Goal: Task Accomplishment & Management: Manage account settings

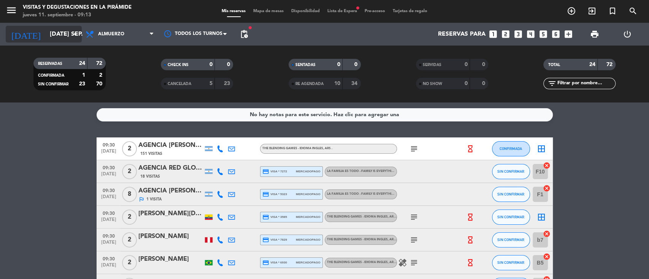
click at [46, 34] on input "[DATE] sep." at bounding box center [86, 34] width 80 height 15
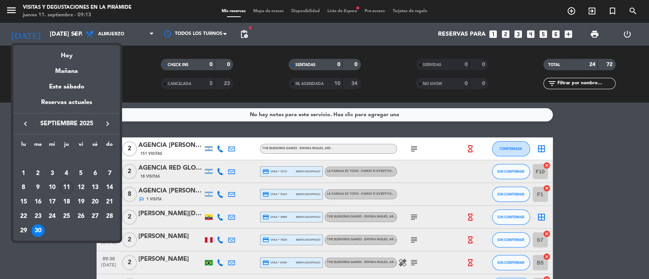
click at [61, 87] on div "Este sábado" at bounding box center [66, 86] width 106 height 21
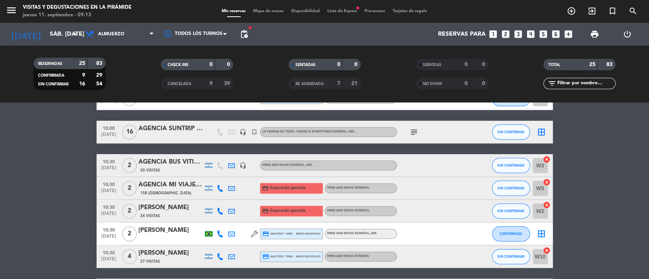
scroll to position [203, 0]
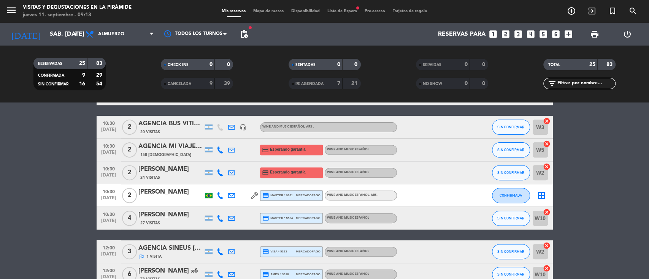
click at [170, 123] on div "AGENCIA BUS VITIVINICOLA- [PERSON_NAME] de [PERSON_NAME]" at bounding box center [170, 124] width 65 height 10
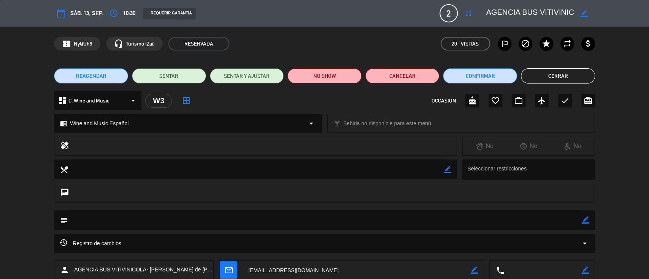
click at [538, 75] on button "Cerrar" at bounding box center [558, 75] width 74 height 15
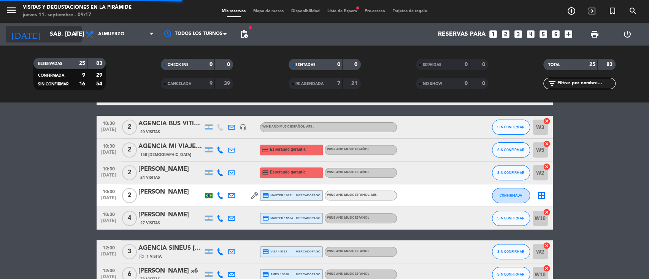
click at [46, 28] on input "sáb. [DATE]" at bounding box center [86, 34] width 80 height 15
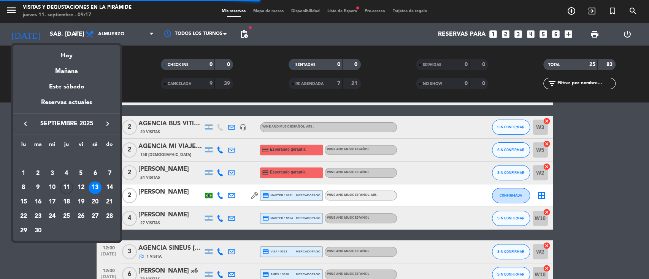
click at [107, 124] on icon "keyboard_arrow_right" at bounding box center [107, 123] width 9 height 9
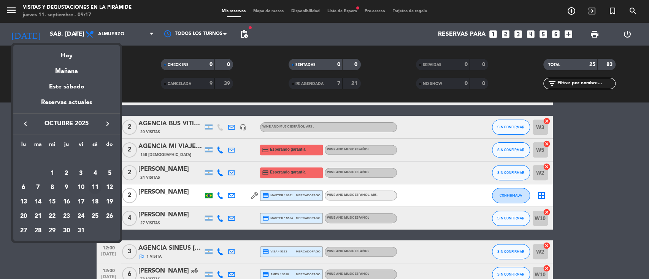
click at [95, 190] on div "11" at bounding box center [95, 188] width 13 height 13
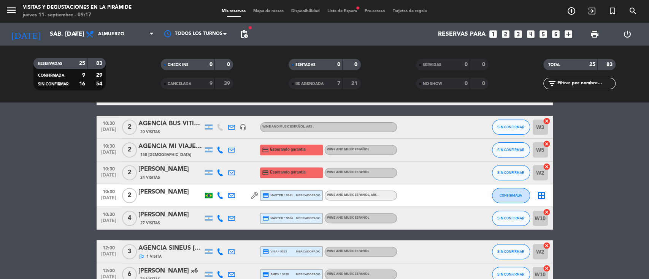
type input "sáb. [DATE]"
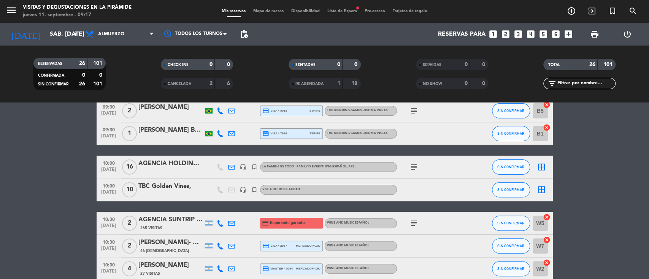
scroll to position [101, 0]
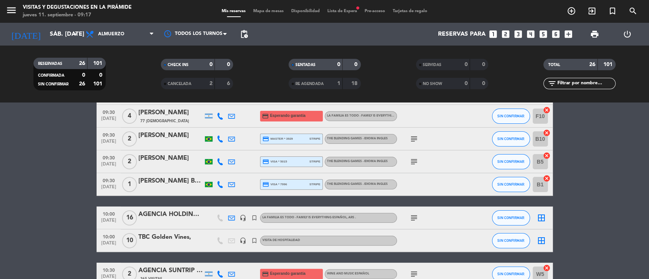
click at [148, 238] on div "TBC Golden Vines," at bounding box center [170, 238] width 65 height 10
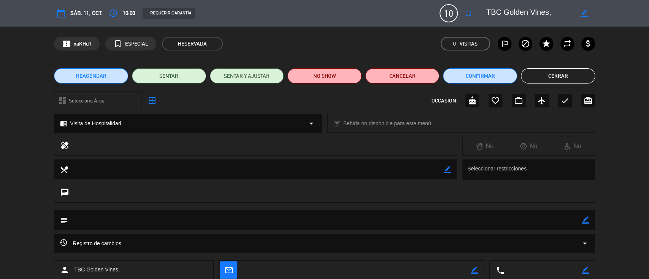
click at [588, 12] on div "border_color" at bounding box center [584, 13] width 22 height 14
click at [584, 13] on icon "border_color" at bounding box center [583, 13] width 7 height 7
drag, startPoint x: 503, startPoint y: 10, endPoint x: 455, endPoint y: 2, distance: 49.4
click at [455, 2] on div "calendar_today sáb. 11, oct. access_time 10:00 REQUERIR GARANTÍA 10 TBC Golden …" at bounding box center [324, 13] width 649 height 27
click at [547, 15] on textarea at bounding box center [529, 13] width 87 height 14
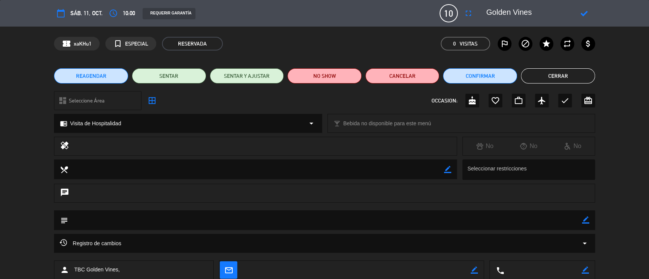
type textarea "Golden Vines"
click at [583, 12] on icon at bounding box center [583, 13] width 7 height 7
click at [583, 222] on icon "border_color" at bounding box center [585, 220] width 7 height 7
paste textarea "8hs Breakfast 9hs Pick up and transfer to [PERSON_NAME] winery 10hs Arrival [PE…"
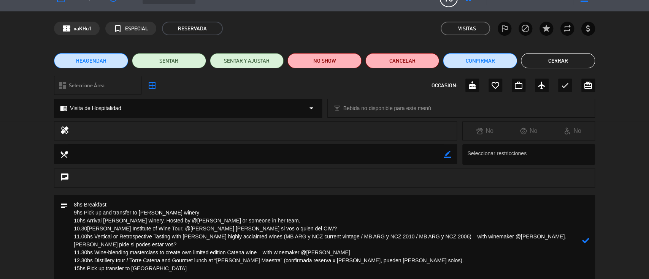
drag, startPoint x: 109, startPoint y: 202, endPoint x: 82, endPoint y: 203, distance: 27.4
click at [68, 202] on textarea at bounding box center [325, 240] width 514 height 91
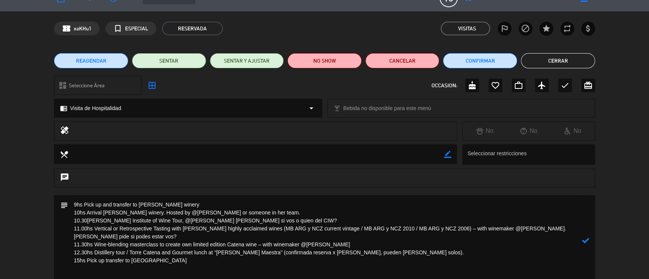
paste textarea "[PERSON_NAME] y [PERSON_NAME] (son [DEMOGRAPHIC_DATA] parejas, 10 personas en t…"
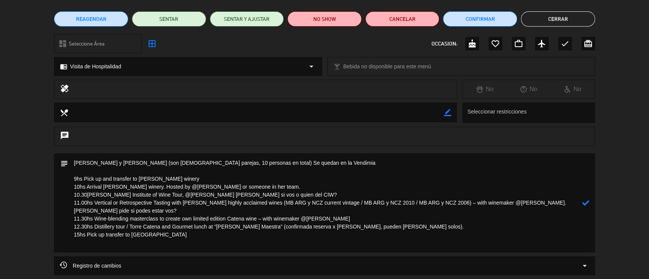
scroll to position [66, 0]
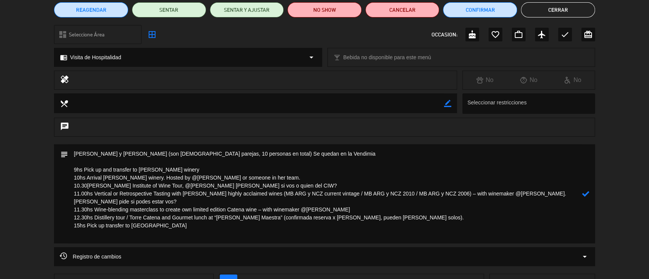
click at [586, 193] on icon at bounding box center [585, 193] width 7 height 7
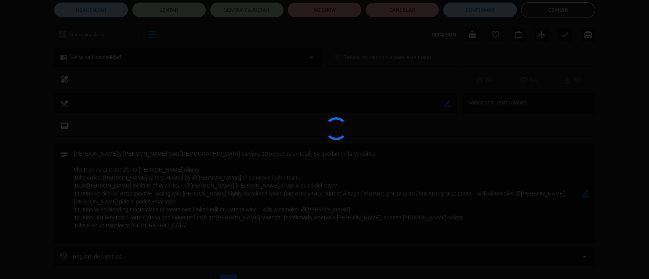
type textarea "[PERSON_NAME] y [PERSON_NAME] (son [DEMOGRAPHIC_DATA] parejas, 10 personas en t…"
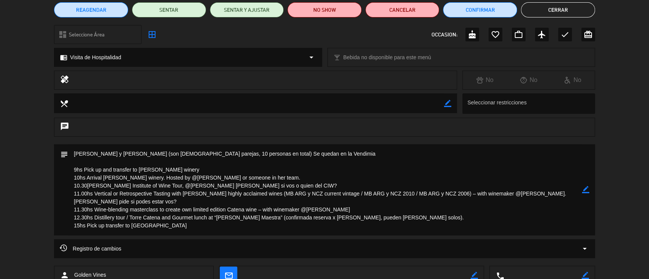
drag, startPoint x: 176, startPoint y: 229, endPoint x: 68, endPoint y: 155, distance: 131.6
click at [68, 155] on textarea at bounding box center [325, 189] width 514 height 91
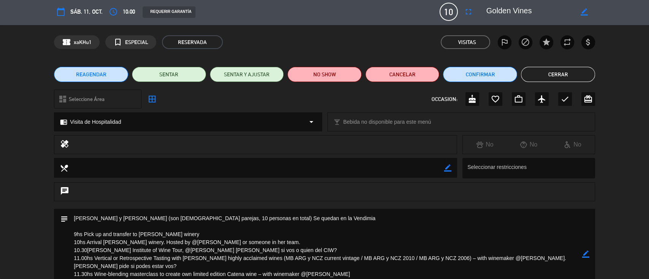
scroll to position [0, 0]
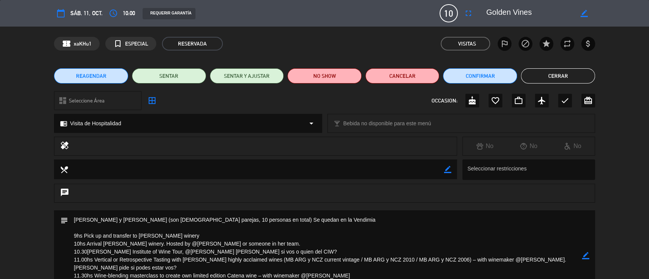
drag, startPoint x: 537, startPoint y: 14, endPoint x: 483, endPoint y: 11, distance: 54.8
click at [483, 11] on div "border_color" at bounding box center [538, 13] width 114 height 14
drag, startPoint x: 543, startPoint y: 74, endPoint x: 440, endPoint y: 97, distance: 105.0
click at [544, 74] on button "Cerrar" at bounding box center [558, 75] width 74 height 15
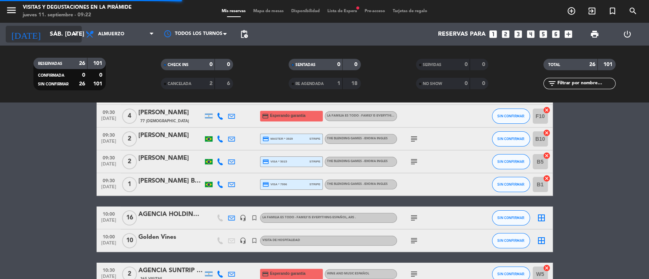
click at [14, 35] on icon "[DATE]" at bounding box center [26, 34] width 40 height 17
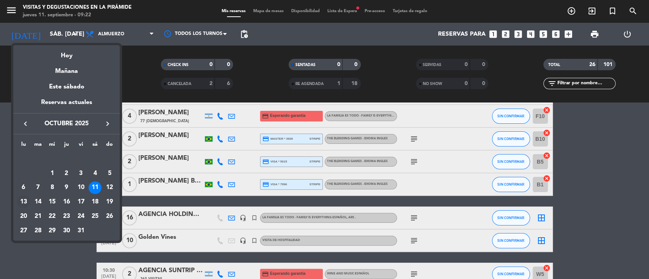
click at [26, 202] on div "13" at bounding box center [23, 202] width 13 height 13
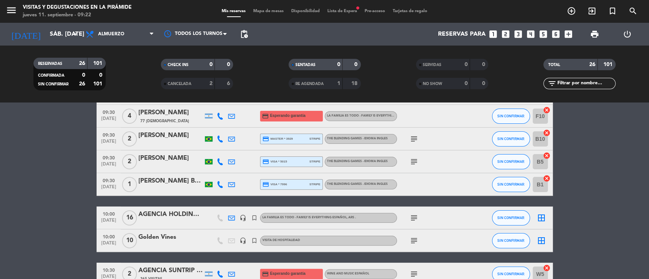
type input "lun. [DATE]"
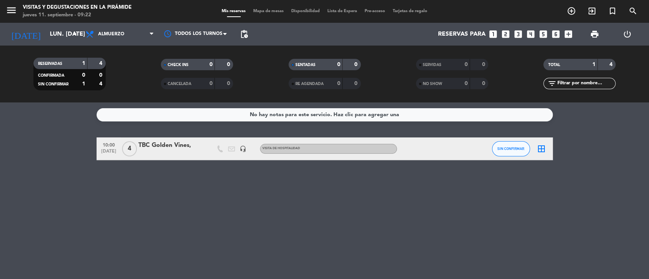
click at [186, 152] on div at bounding box center [170, 154] width 65 height 6
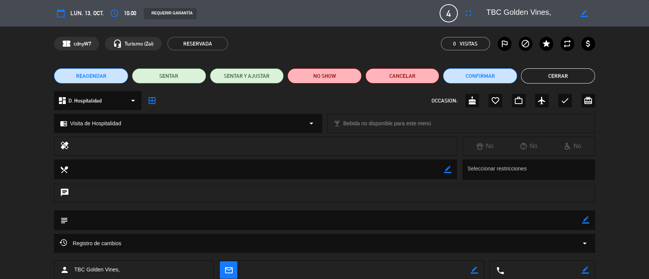
drag, startPoint x: 586, startPoint y: 11, endPoint x: 515, endPoint y: 16, distance: 71.7
click at [586, 11] on icon "border_color" at bounding box center [583, 13] width 7 height 7
drag, startPoint x: 505, startPoint y: 11, endPoint x: 483, endPoint y: 10, distance: 21.7
click at [483, 10] on div at bounding box center [538, 13] width 114 height 14
click at [556, 13] on textarea at bounding box center [529, 13] width 87 height 14
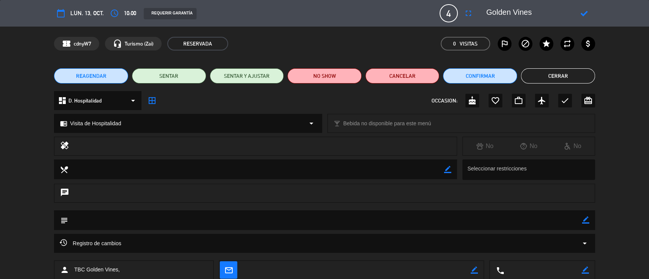
type textarea "Golden Vines"
click at [583, 14] on icon at bounding box center [583, 13] width 7 height 7
click at [584, 220] on icon "border_color" at bounding box center [585, 220] width 7 height 7
paste textarea "9hs Pick up (hotel TBC) and transfer to [PERSON_NAME] winery 10hs Arrival [PERS…"
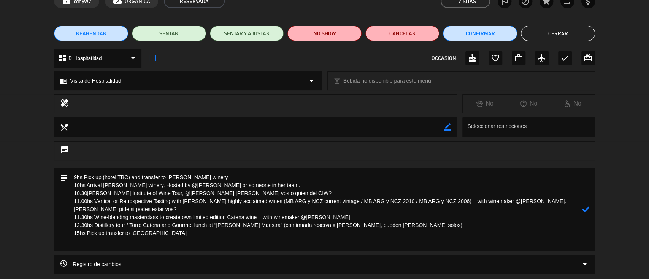
scroll to position [58, 0]
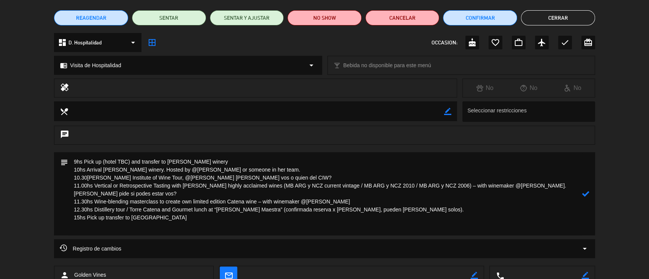
click at [74, 160] on textarea at bounding box center [325, 193] width 514 height 83
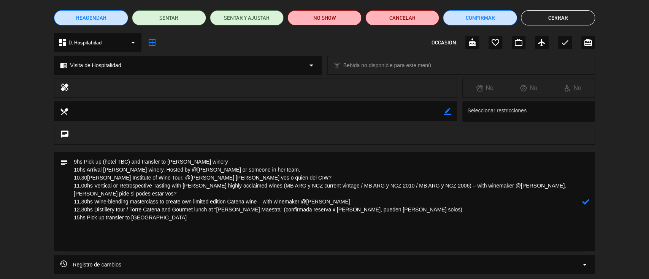
click at [75, 162] on textarea at bounding box center [325, 201] width 514 height 99
paste textarea "PAX: [PERSON_NAME] & [PERSON_NAME] + [PERSON_NAME] & Dra. [PERSON_NAME] (2 pare…"
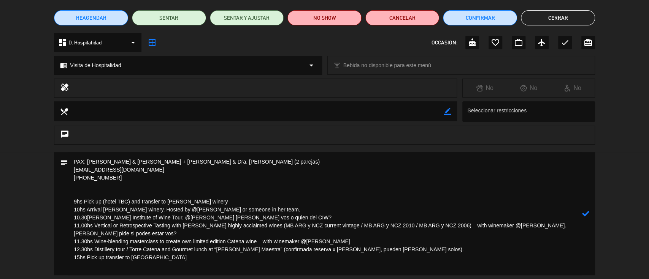
click at [585, 212] on icon at bounding box center [585, 213] width 7 height 7
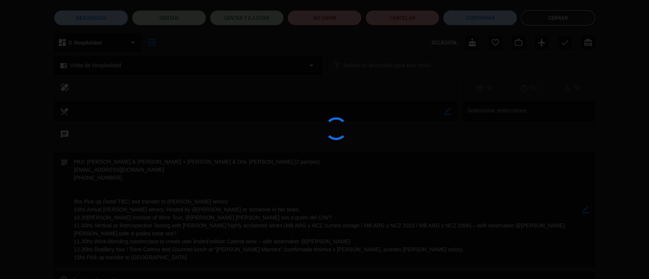
type textarea "PAX: [PERSON_NAME] & [PERSON_NAME] + [PERSON_NAME] & Dra. [PERSON_NAME] (2 pare…"
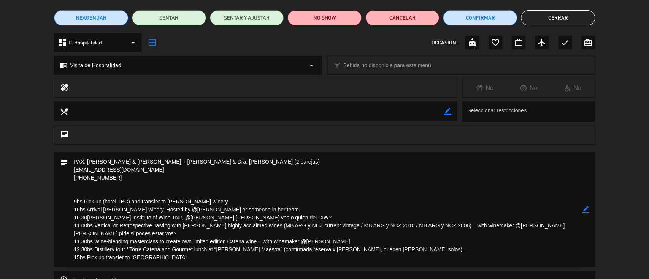
click at [540, 10] on button "Cerrar" at bounding box center [558, 17] width 74 height 15
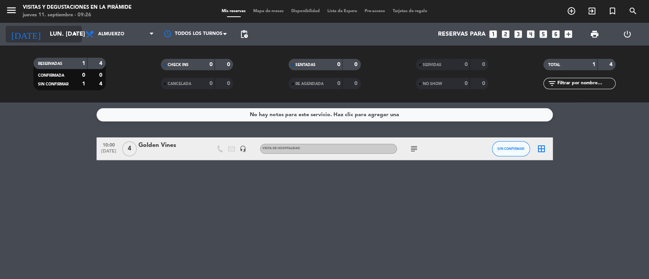
click at [46, 34] on input "lun. [DATE]" at bounding box center [86, 34] width 80 height 15
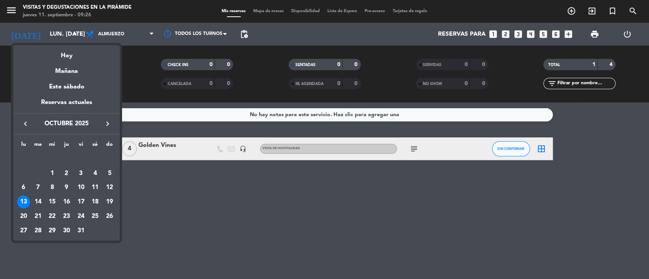
click at [27, 124] on icon "keyboard_arrow_left" at bounding box center [25, 123] width 9 height 9
click at [94, 200] on div "20" at bounding box center [95, 202] width 13 height 13
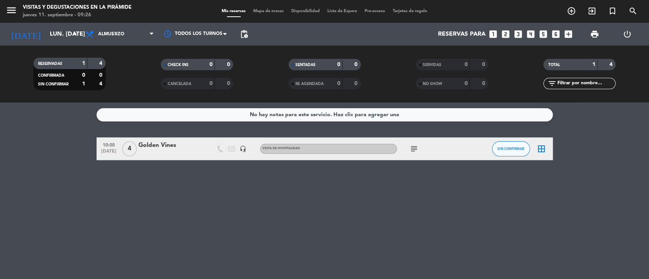
type input "sáb. [DATE]"
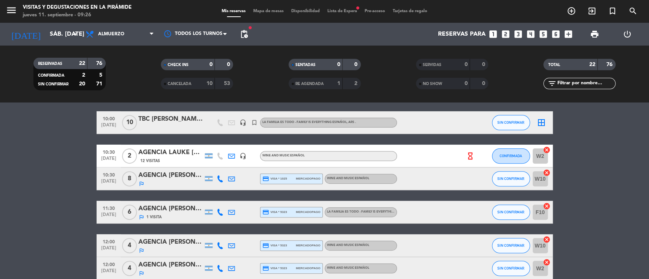
scroll to position [203, 0]
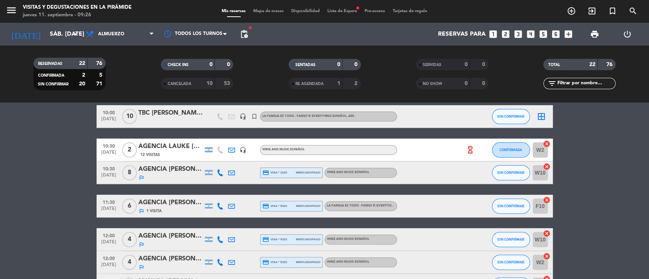
click at [532, 35] on icon "looks_4" at bounding box center [531, 34] width 10 height 10
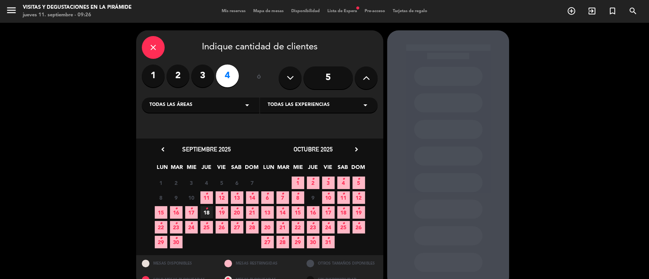
click at [240, 213] on span "20 •" at bounding box center [237, 212] width 13 height 13
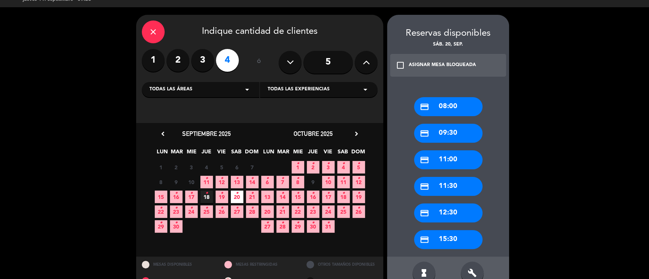
click at [438, 189] on div "credit_card 11:30" at bounding box center [448, 186] width 68 height 19
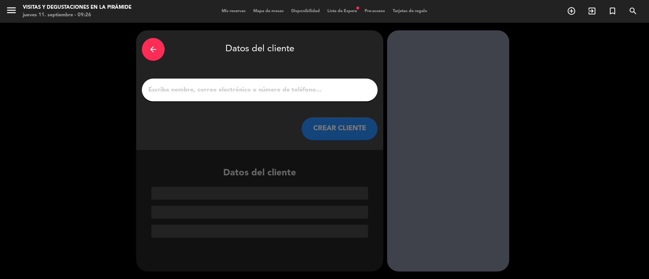
click at [184, 96] on div at bounding box center [260, 90] width 236 height 23
click at [185, 93] on input "1" at bounding box center [259, 90] width 224 height 11
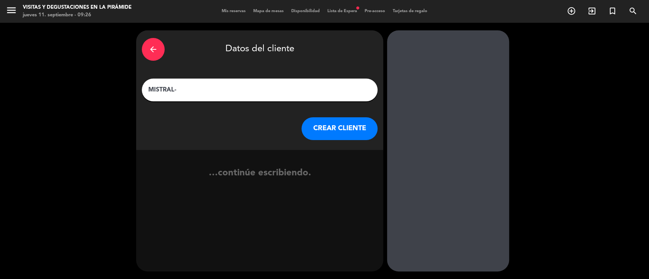
paste input "[PERSON_NAME] [PERSON_NAME]"
type input "MISTRAL- [PERSON_NAME] [PERSON_NAME]"
click at [326, 135] on button "CREAR CLIENTE" at bounding box center [339, 128] width 76 height 23
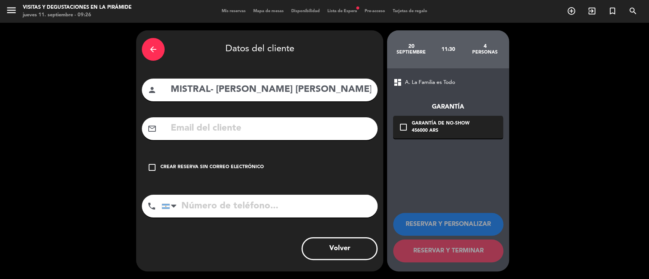
drag, startPoint x: 231, startPoint y: 170, endPoint x: 314, endPoint y: 126, distance: 94.2
click at [231, 169] on div "Crear reserva sin correo electrónico" at bounding box center [211, 168] width 103 height 8
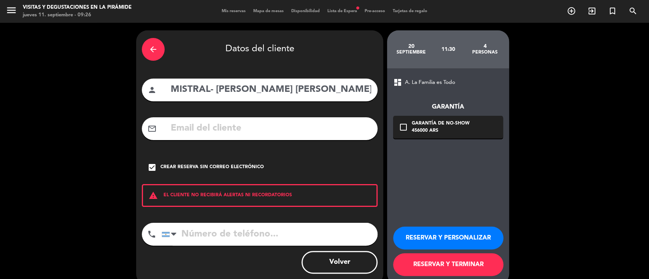
paste input "[PHONE_NUMBER]"
type input "[PHONE_NUMBER]"
drag, startPoint x: 408, startPoint y: 241, endPoint x: 426, endPoint y: 233, distance: 19.2
click at [409, 241] on button "RESERVAR Y PERSONALIZAR" at bounding box center [448, 238] width 110 height 23
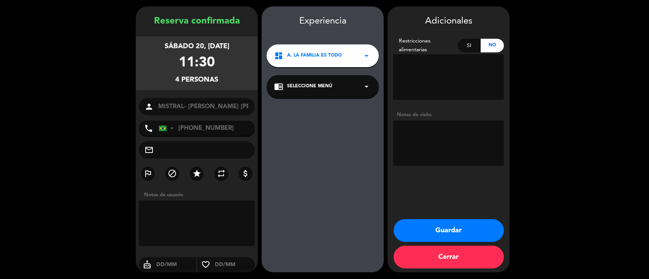
scroll to position [24, 0]
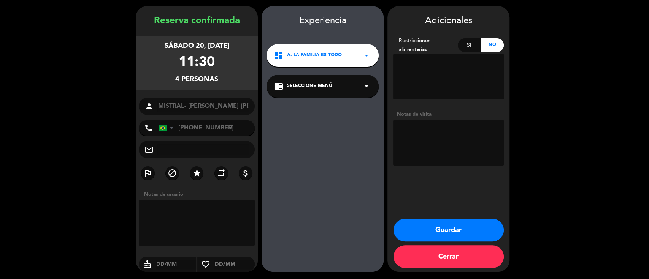
click at [336, 89] on div "chrome_reader_mode Seleccione Menú arrow_drop_down" at bounding box center [322, 86] width 112 height 23
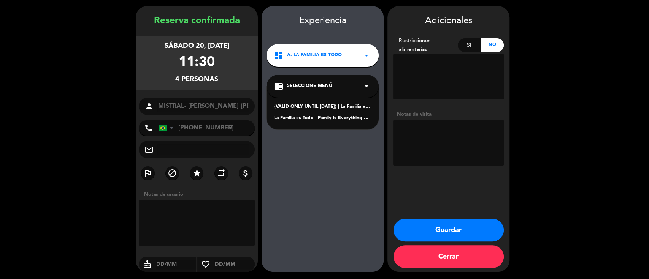
click at [336, 105] on div "(VALID ONLY UNTIL [DATE]) | La Familia es Todo - Family is Everything – Idioma:…" at bounding box center [322, 107] width 97 height 8
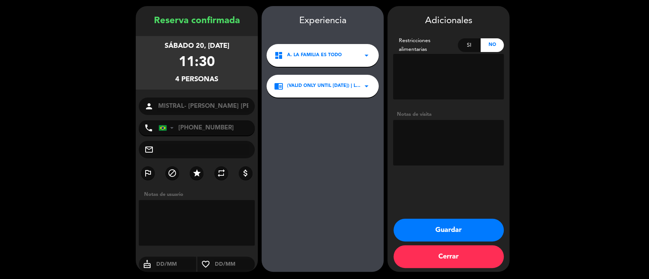
click at [331, 92] on div "chrome_reader_mode (VALID ONLY UNTIL [DATE]) | La Familia es Todo - Family is E…" at bounding box center [322, 86] width 112 height 23
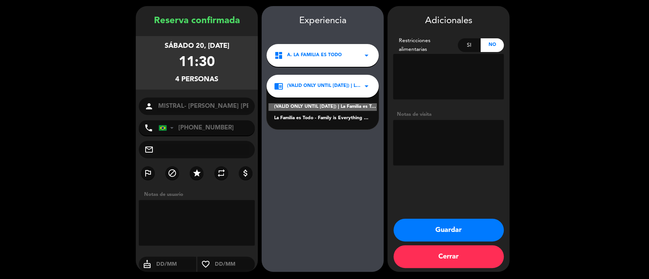
click at [331, 117] on div "La Familia es Todo - Family is Everything Español" at bounding box center [322, 119] width 97 height 8
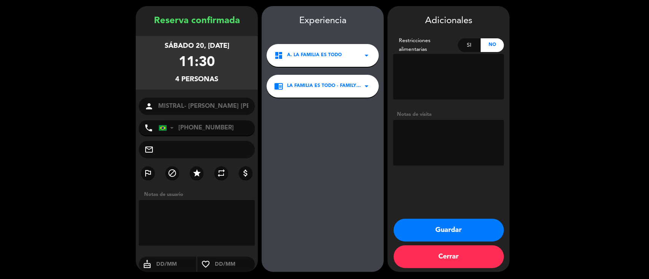
click at [410, 131] on textarea at bounding box center [448, 143] width 111 height 46
paste textarea "Guest profile: directora del grupo [PERSON_NAME] - 5 supermercados en interior …"
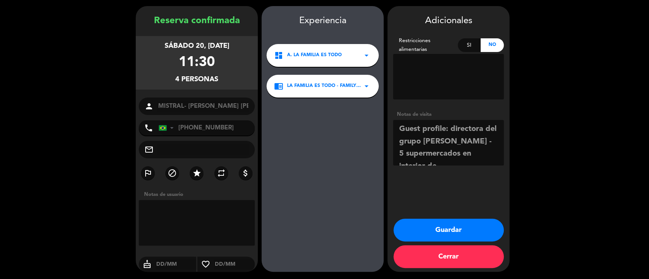
scroll to position [5, 0]
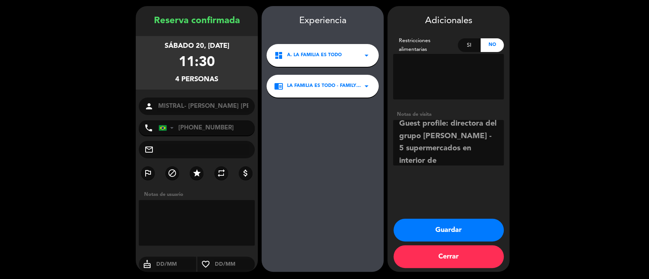
type textarea "Guest profile: directora del grupo [PERSON_NAME] - 5 supermercados en interior …"
click at [434, 226] on button "Guardar" at bounding box center [448, 230] width 110 height 23
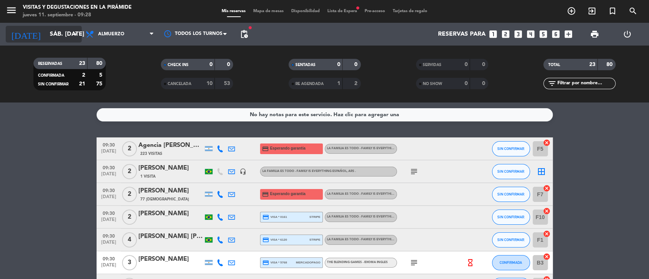
click at [46, 32] on input "sáb. [DATE]" at bounding box center [86, 34] width 80 height 15
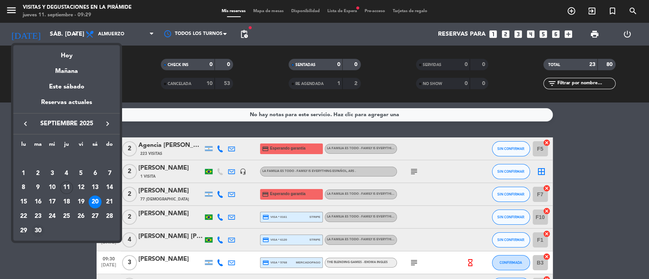
click at [41, 228] on div "30" at bounding box center [38, 231] width 13 height 13
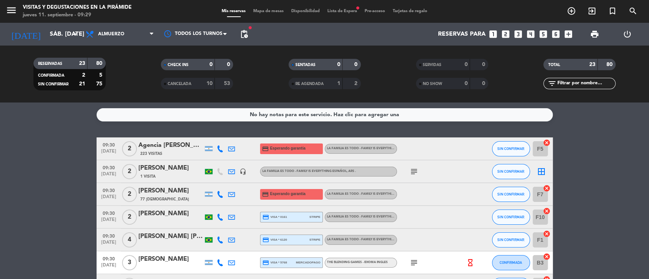
type input "[DATE] sep."
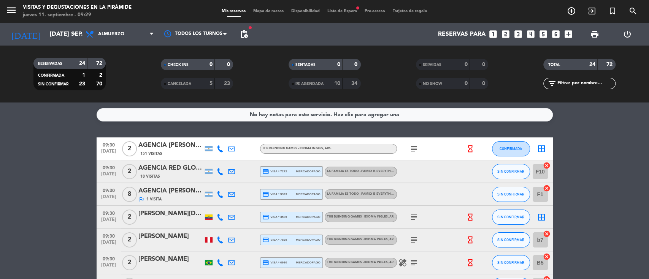
scroll to position [51, 0]
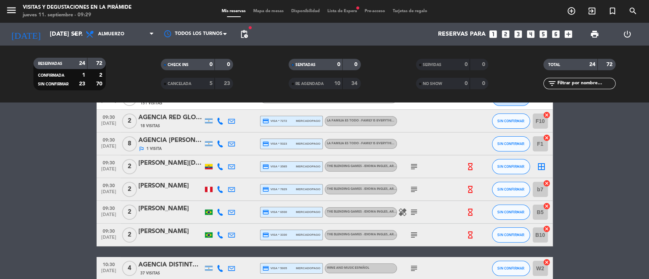
click at [158, 193] on div at bounding box center [170, 195] width 65 height 6
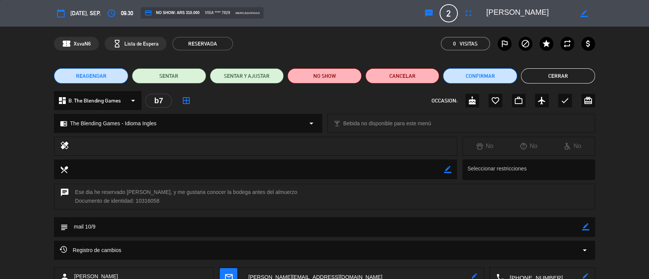
click at [540, 75] on button "Cerrar" at bounding box center [558, 75] width 74 height 15
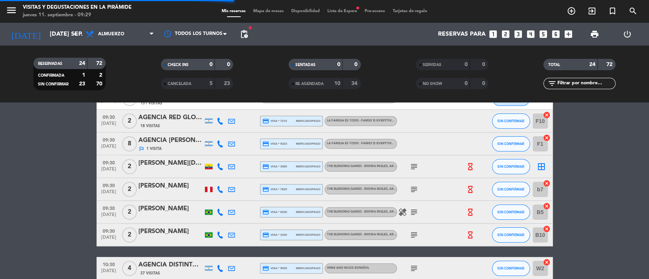
click at [166, 215] on div at bounding box center [170, 217] width 65 height 6
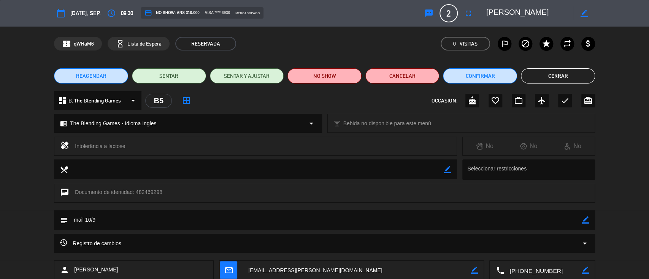
click at [587, 221] on icon "border_color" at bounding box center [585, 220] width 7 height 7
drag, startPoint x: 535, startPoint y: 219, endPoint x: 0, endPoint y: 239, distance: 535.9
click at [0, 239] on div "calendar_today [DATE], sep. access_time 09:30 credit_card NO SHOW: ARS 310.000 …" at bounding box center [324, 139] width 649 height 279
click at [588, 217] on icon at bounding box center [585, 220] width 7 height 7
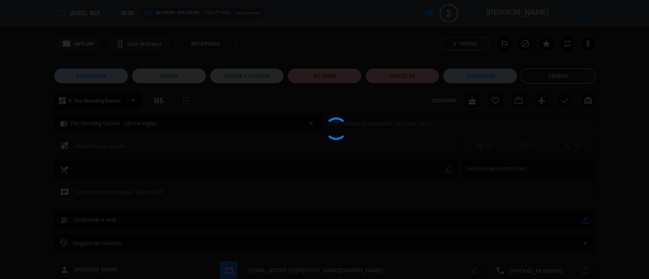
type textarea "confirmado x mail"
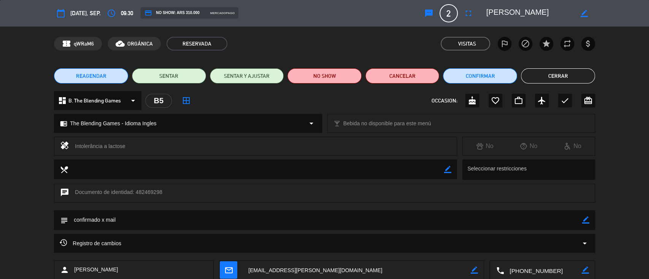
click at [551, 80] on button "Cerrar" at bounding box center [558, 75] width 74 height 15
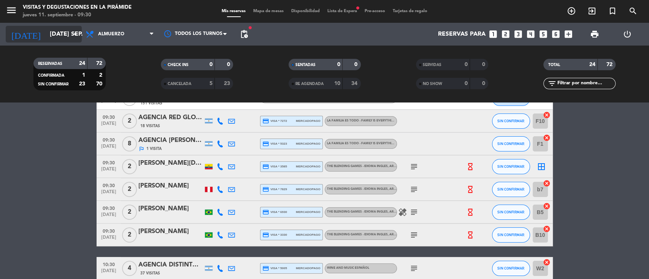
click at [52, 41] on div "[DATE] [DATE] sep. arrow_drop_down" at bounding box center [44, 34] width 76 height 17
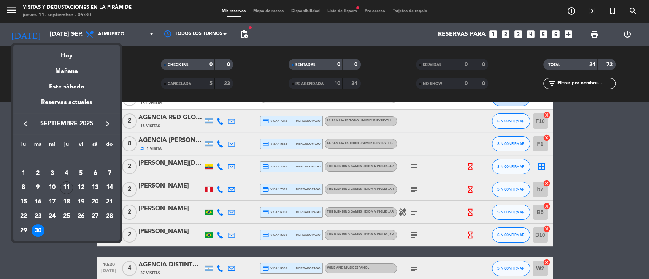
click at [109, 120] on icon "keyboard_arrow_right" at bounding box center [107, 123] width 9 height 9
click at [108, 129] on button "keyboard_arrow_right" at bounding box center [108, 124] width 14 height 10
click at [106, 122] on icon "keyboard_arrow_right" at bounding box center [107, 123] width 9 height 9
click at [66, 174] on div "4" at bounding box center [66, 173] width 13 height 13
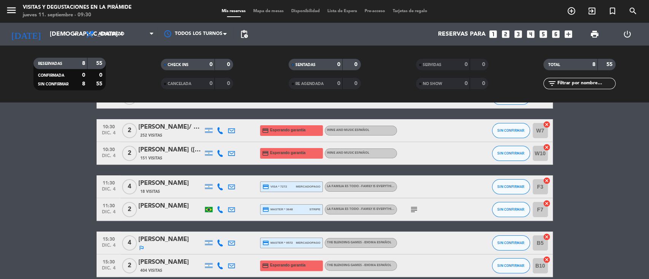
scroll to position [101, 0]
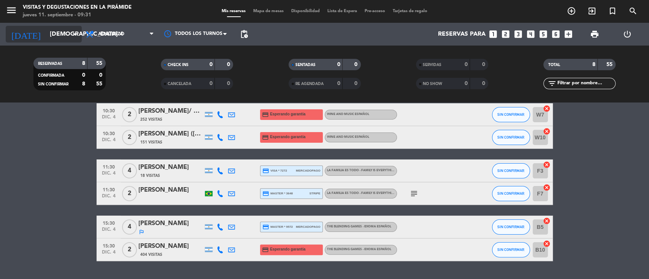
click at [49, 42] on div "[DATE] [DEMOGRAPHIC_DATA] 4 dic. arrow_drop_down" at bounding box center [44, 34] width 76 height 17
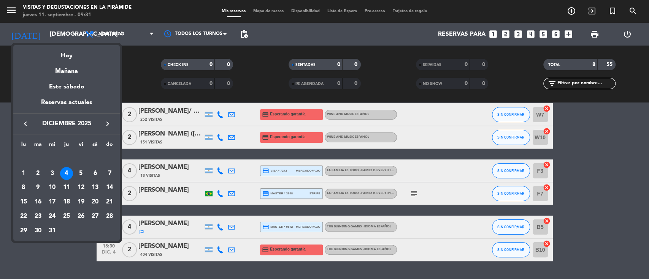
drag, startPoint x: 27, startPoint y: 126, endPoint x: 57, endPoint y: 142, distance: 34.3
click at [26, 126] on icon "keyboard_arrow_left" at bounding box center [25, 123] width 9 height 9
click at [95, 175] on div "8" at bounding box center [95, 173] width 13 height 13
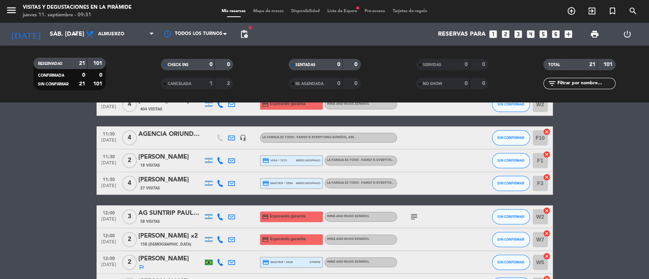
scroll to position [253, 0]
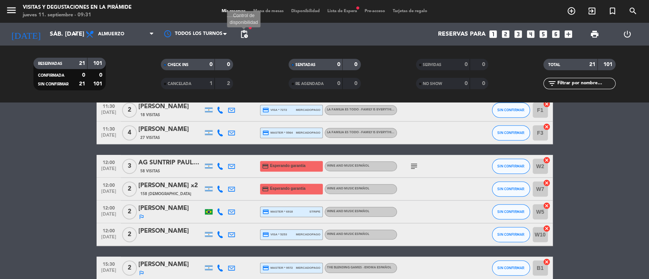
click at [246, 33] on span "pending_actions" at bounding box center [243, 34] width 9 height 9
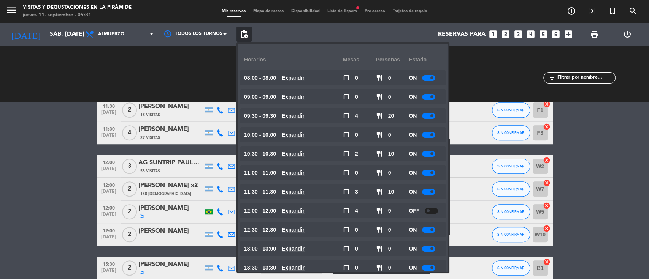
click at [0, 129] on bookings-row "09:30 [DATE] 2 [PERSON_NAME] credit_card master * 3199 stripe The Blending Game…" at bounding box center [324, 150] width 649 height 532
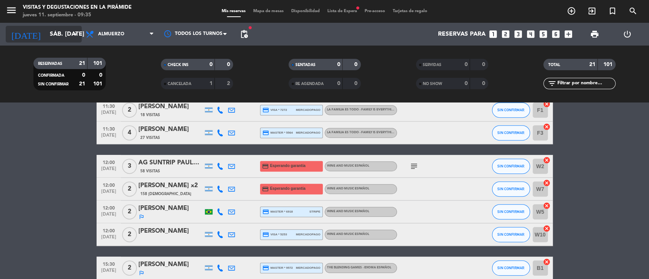
click at [61, 32] on input "sáb. [DATE]" at bounding box center [86, 34] width 80 height 15
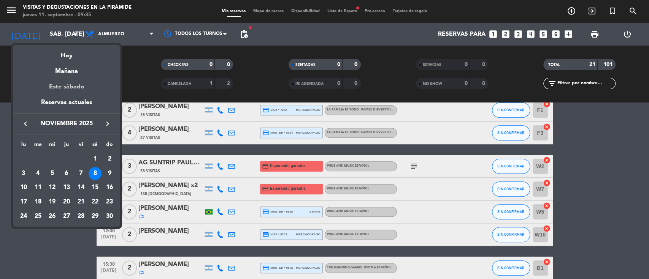
click at [68, 90] on div "Este sábado" at bounding box center [66, 86] width 106 height 21
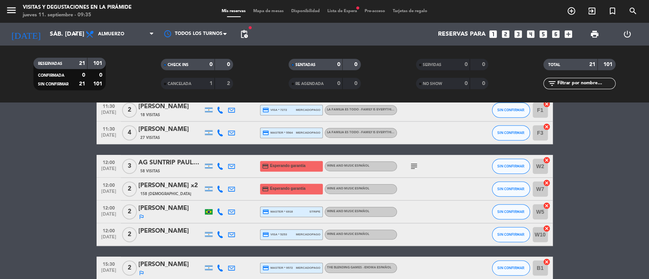
type input "sáb. [DATE]"
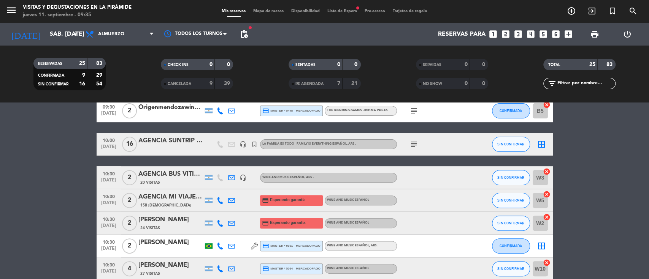
scroll to position [101, 0]
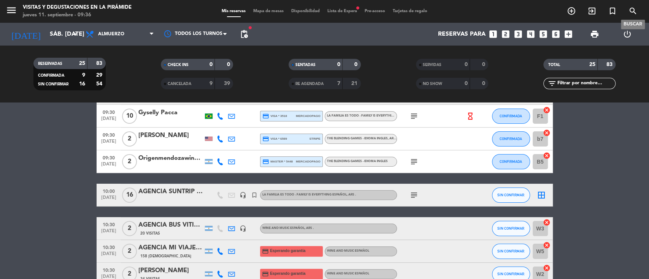
click at [630, 10] on icon "search" at bounding box center [632, 10] width 9 height 9
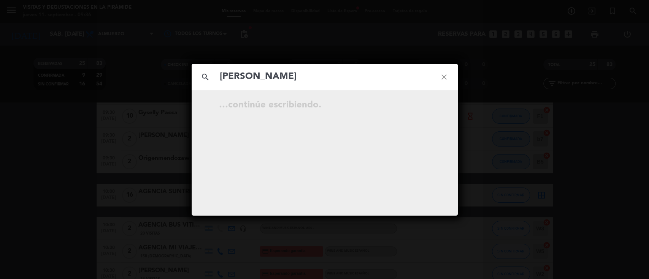
type input "[PERSON_NAME]"
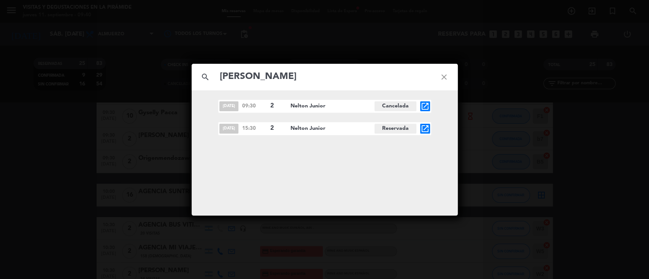
click at [441, 77] on icon "close" at bounding box center [443, 76] width 27 height 27
click at [441, 76] on icon "close" at bounding box center [443, 76] width 27 height 27
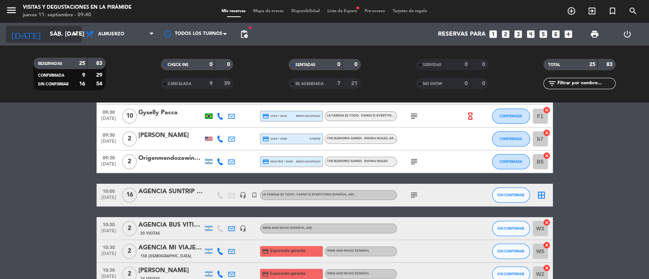
click at [46, 29] on input "sáb. [DATE]" at bounding box center [86, 34] width 80 height 15
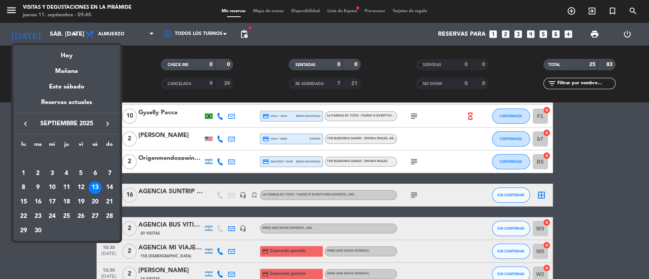
click at [66, 200] on div "18" at bounding box center [66, 202] width 13 height 13
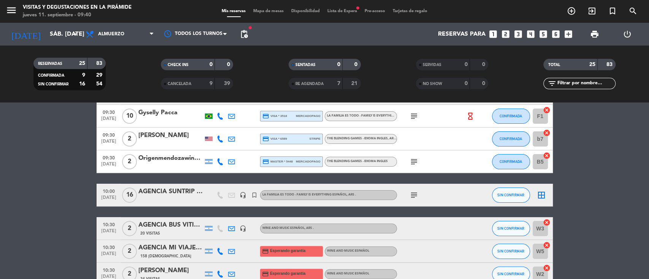
type input "[DEMOGRAPHIC_DATA] [DATE]"
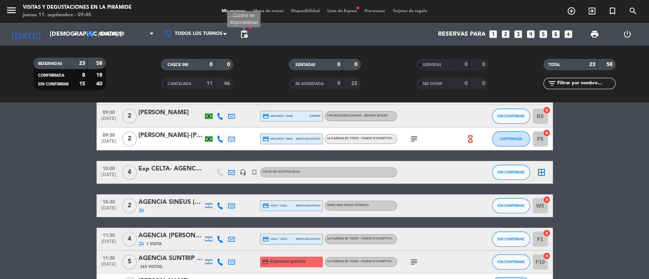
drag, startPoint x: 247, startPoint y: 32, endPoint x: 247, endPoint y: 38, distance: 6.9
click at [247, 32] on span "pending_actions" at bounding box center [243, 34] width 9 height 9
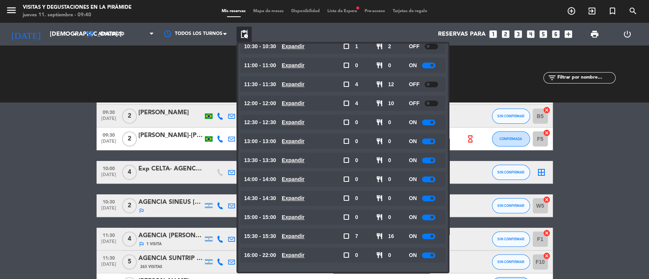
scroll to position [108, 0]
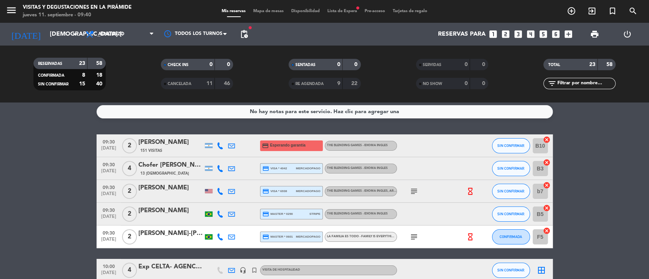
scroll to position [0, 0]
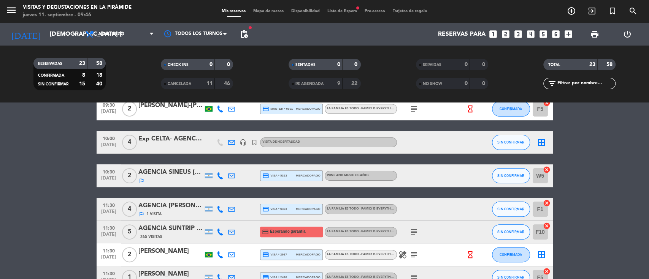
scroll to position [152, 0]
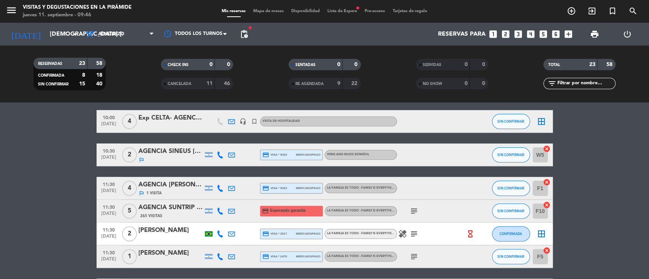
click at [347, 9] on span "Lista de Espera fiber_manual_record" at bounding box center [341, 11] width 37 height 4
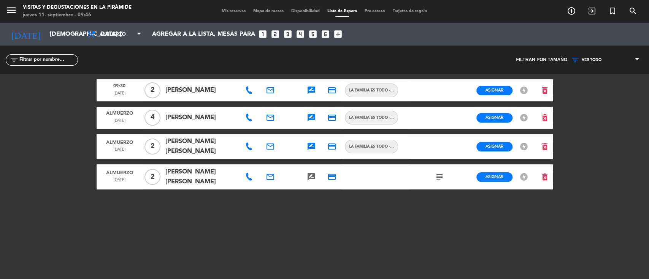
click at [247, 90] on icon at bounding box center [249, 91] width 8 height 8
drag, startPoint x: 259, startPoint y: 78, endPoint x: 249, endPoint y: 52, distance: 27.6
click at [265, 78] on span "Copiar" at bounding box center [273, 77] width 16 height 8
click at [235, 11] on span "Mis reservas" at bounding box center [234, 11] width 32 height 4
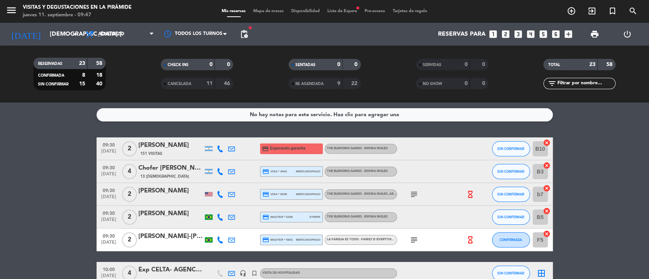
click at [218, 149] on icon at bounding box center [220, 149] width 7 height 7
click at [231, 149] on icon at bounding box center [231, 149] width 7 height 7
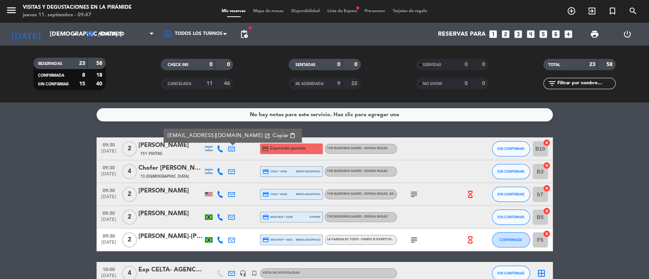
click at [535, 147] on input "B10" at bounding box center [539, 148] width 15 height 15
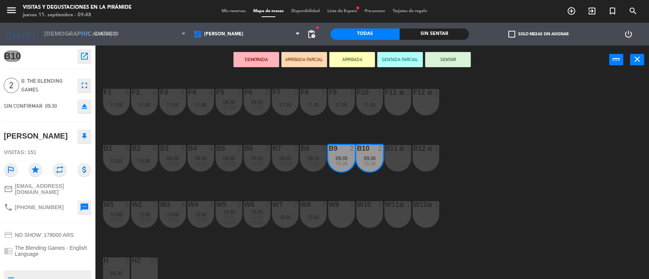
click at [218, 11] on span "Mis reservas" at bounding box center [234, 11] width 32 height 4
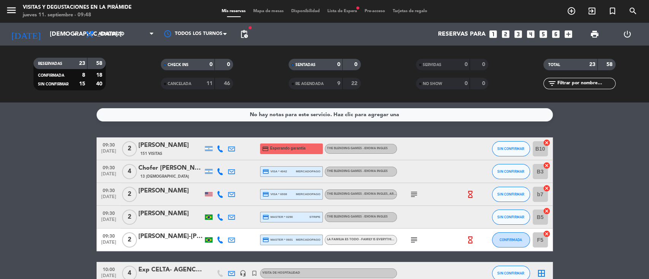
click at [547, 166] on icon "cancel" at bounding box center [547, 166] width 8 height 8
click at [543, 170] on icon "border_all" at bounding box center [541, 171] width 9 height 9
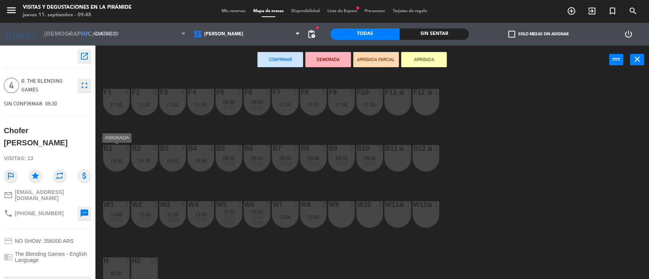
click at [125, 160] on div "15:30" at bounding box center [116, 160] width 27 height 5
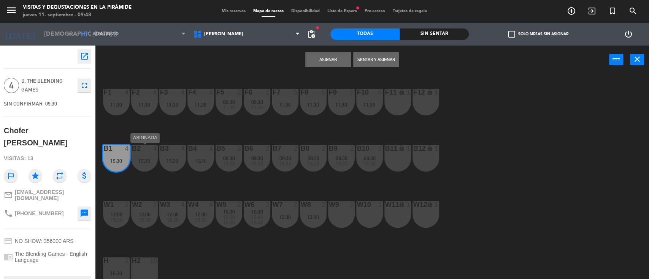
click at [147, 162] on div "15:30" at bounding box center [144, 160] width 27 height 5
click at [179, 165] on div "B3 4 15:30" at bounding box center [172, 158] width 27 height 27
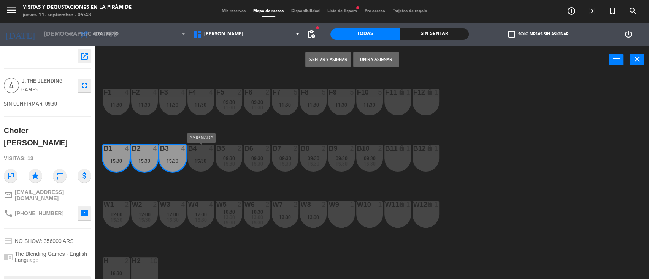
click at [209, 163] on div "15:30" at bounding box center [200, 160] width 27 height 5
click at [385, 59] on button "Unir y asignar" at bounding box center [376, 59] width 46 height 15
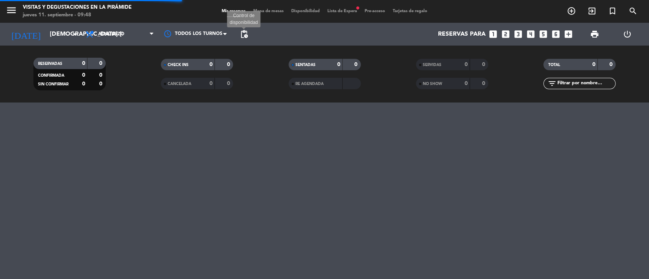
click at [245, 34] on span "pending_actions" at bounding box center [243, 34] width 9 height 9
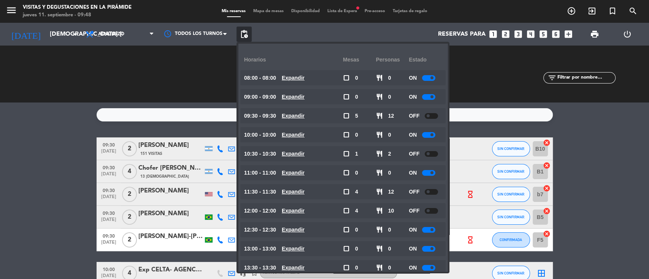
click at [432, 117] on div at bounding box center [431, 116] width 13 height 6
click at [432, 154] on div at bounding box center [431, 154] width 13 height 6
click at [436, 155] on div at bounding box center [431, 154] width 13 height 6
click at [76, 132] on div "No hay notas para este servicio. Haz clic para agregar una 09:30 [DATE] 2 [PERS…" at bounding box center [324, 191] width 649 height 177
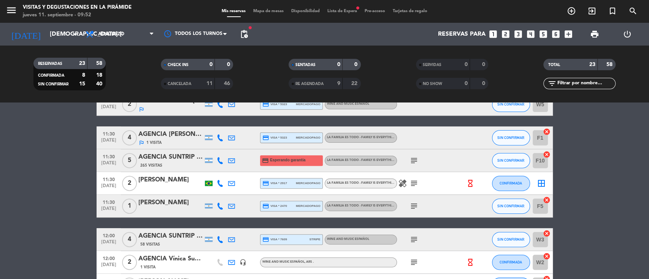
scroll to position [152, 0]
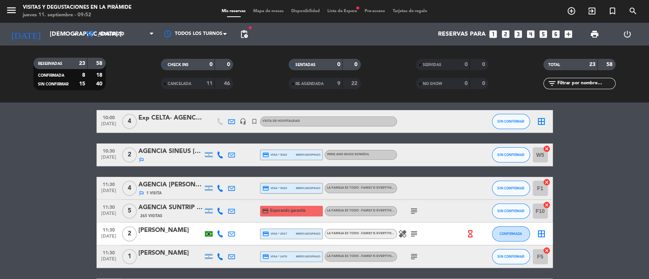
click at [338, 10] on span "Lista de Espera fiber_manual_record" at bounding box center [341, 11] width 37 height 4
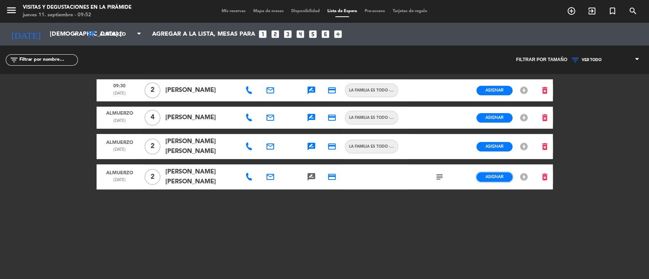
click at [506, 177] on button "Asignar" at bounding box center [494, 178] width 36 height 10
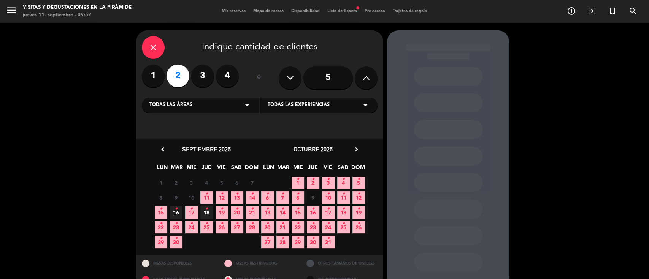
click at [211, 212] on span "18 •" at bounding box center [206, 212] width 13 height 13
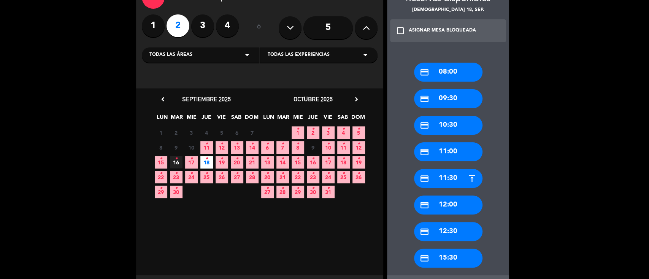
scroll to position [86, 0]
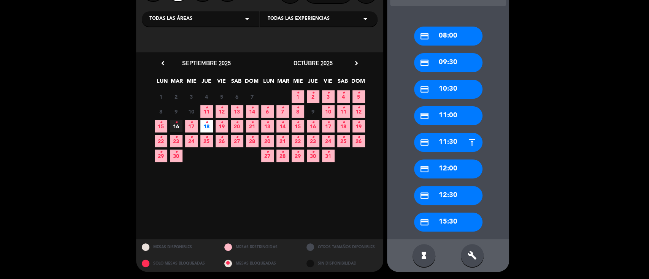
click at [455, 220] on div "credit_card 15:30" at bounding box center [448, 222] width 68 height 19
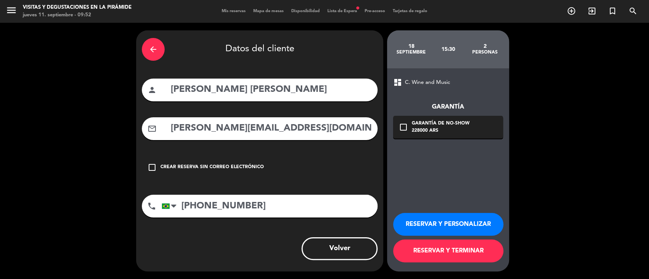
scroll to position [0, 0]
drag, startPoint x: 291, startPoint y: 130, endPoint x: 173, endPoint y: 128, distance: 118.2
click at [173, 128] on input "[PERSON_NAME][EMAIL_ADDRESS][DOMAIN_NAME]" at bounding box center [271, 129] width 202 height 16
click at [445, 223] on button "RESERVAR Y PERSONALIZAR" at bounding box center [448, 224] width 110 height 23
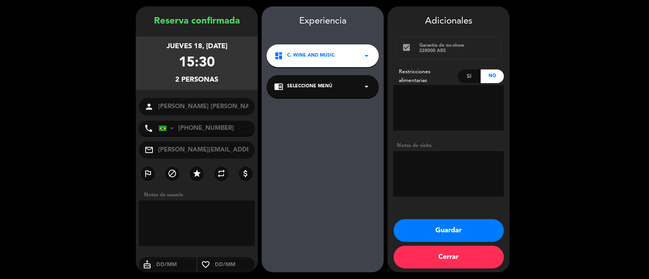
scroll to position [24, 0]
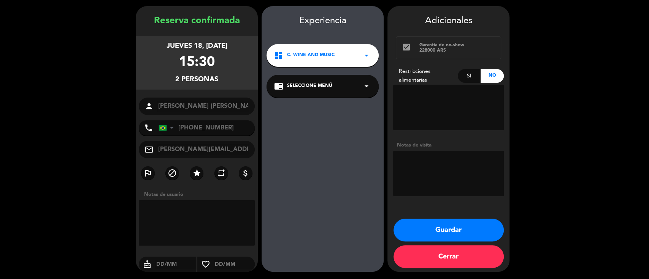
click at [305, 60] on div "dashboard C. Wine and Music arrow_drop_down" at bounding box center [322, 55] width 112 height 23
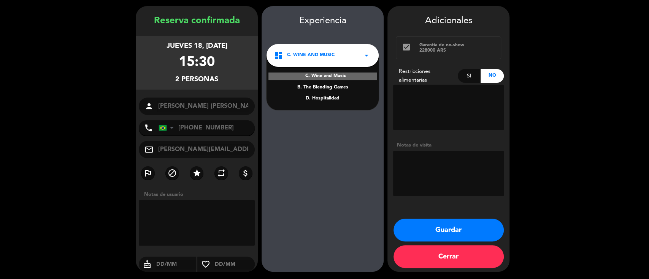
click at [309, 85] on div "B. The Blending Games" at bounding box center [322, 88] width 97 height 8
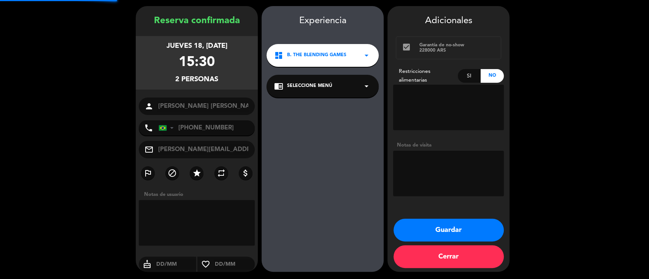
click at [303, 88] on span "Seleccione Menú" at bounding box center [309, 86] width 45 height 8
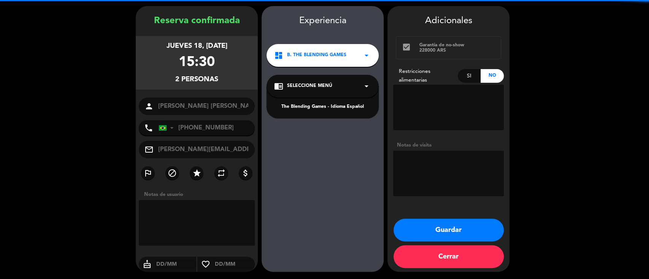
click at [305, 109] on div "The Blending Games - Idioma Español" at bounding box center [322, 107] width 97 height 8
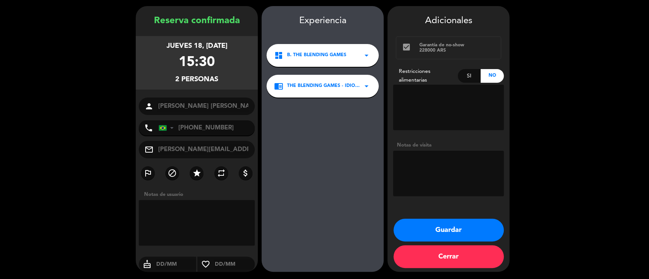
click at [440, 230] on button "Guardar" at bounding box center [448, 230] width 110 height 23
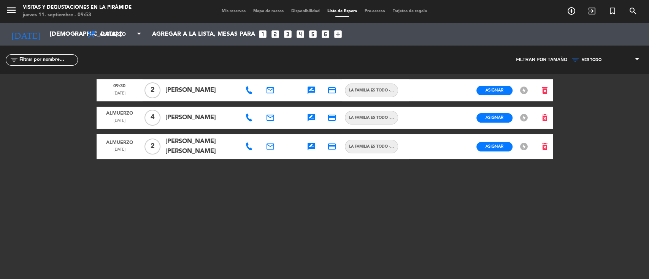
click at [233, 12] on span "Mis reservas" at bounding box center [234, 11] width 32 height 4
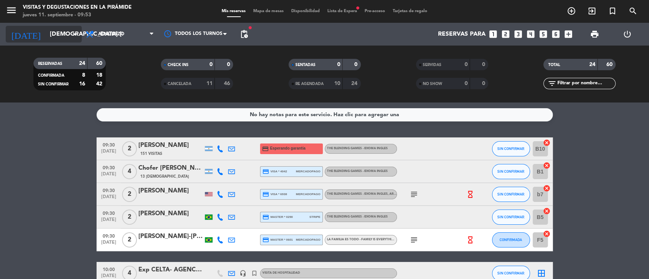
click at [50, 42] on div "[DATE] [DEMOGRAPHIC_DATA] [DATE] arrow_drop_down" at bounding box center [44, 34] width 76 height 17
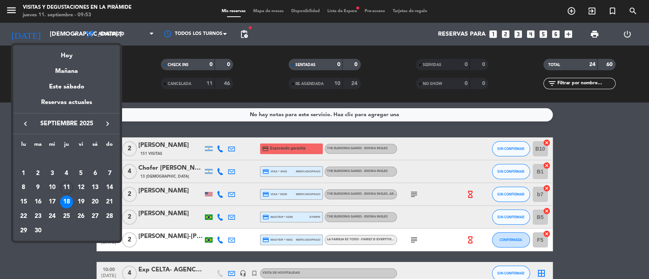
click at [105, 125] on icon "keyboard_arrow_right" at bounding box center [107, 123] width 9 height 9
click at [105, 126] on icon "keyboard_arrow_right" at bounding box center [107, 123] width 9 height 9
click at [108, 121] on icon "keyboard_arrow_right" at bounding box center [107, 123] width 9 height 9
click at [40, 173] on div "2" at bounding box center [38, 173] width 13 height 13
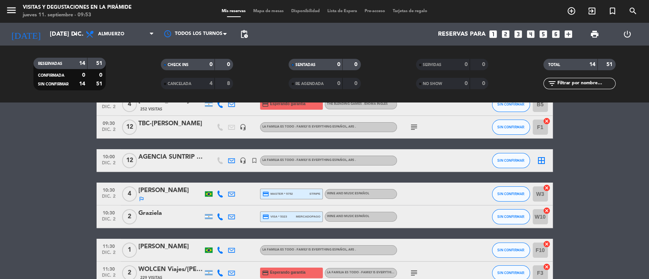
scroll to position [101, 0]
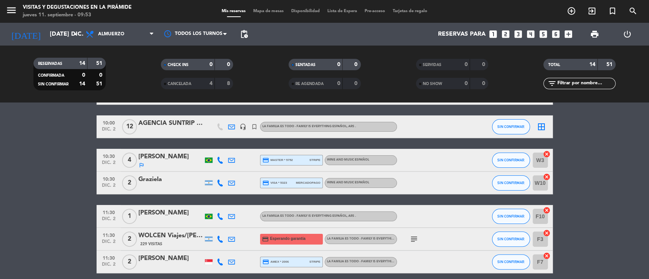
click at [209, 182] on div at bounding box center [209, 183] width 8 height 5
click at [219, 185] on icon at bounding box center [220, 183] width 7 height 7
drag, startPoint x: 217, startPoint y: 169, endPoint x: 218, endPoint y: 149, distance: 19.8
click at [217, 169] on span "Copiar" at bounding box center [214, 170] width 16 height 8
click at [150, 181] on div "Graziela" at bounding box center [170, 180] width 65 height 10
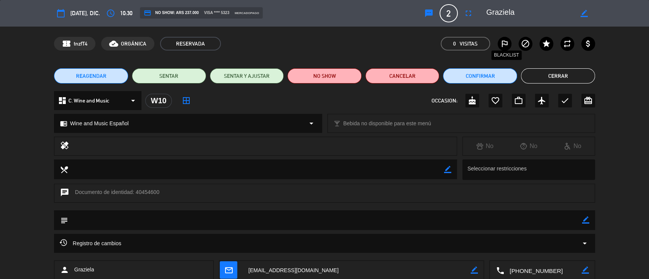
drag, startPoint x: 504, startPoint y: 43, endPoint x: 506, endPoint y: 36, distance: 7.1
click at [503, 43] on icon "outlined_flag" at bounding box center [504, 43] width 9 height 9
click at [520, 44] on label "block" at bounding box center [525, 44] width 14 height 14
click at [547, 70] on button "Cerrar" at bounding box center [558, 75] width 74 height 15
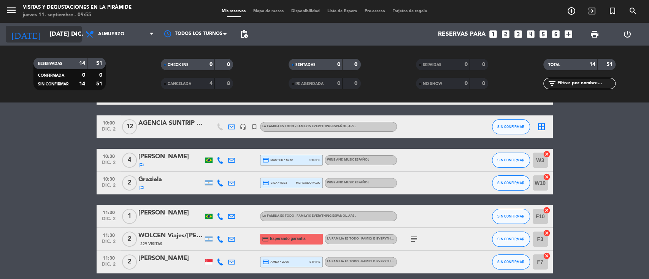
click at [63, 32] on input "[DATE] dic." at bounding box center [86, 34] width 80 height 15
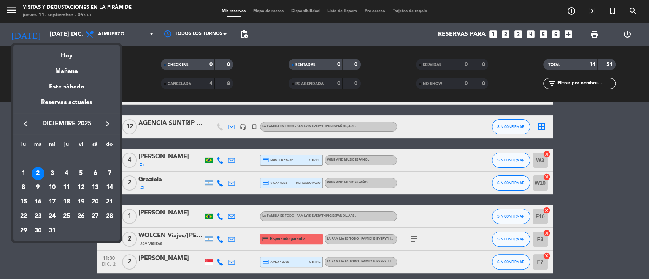
click at [27, 118] on div "keyboard_arrow_left diciembre 2025 keyboard_arrow_right" at bounding box center [66, 123] width 106 height 21
click at [30, 126] on icon "keyboard_arrow_left" at bounding box center [25, 123] width 9 height 9
click at [27, 125] on icon "keyboard_arrow_left" at bounding box center [25, 123] width 9 height 9
click at [28, 125] on icon "keyboard_arrow_left" at bounding box center [25, 123] width 9 height 9
click at [70, 200] on div "18" at bounding box center [66, 202] width 13 height 13
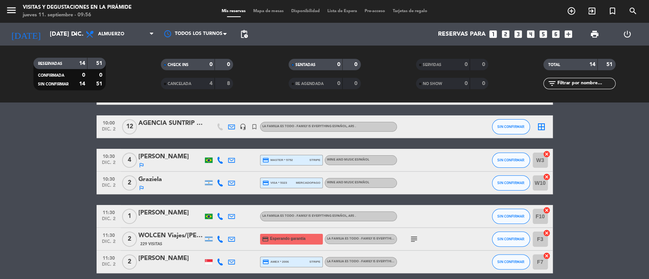
type input "[DEMOGRAPHIC_DATA] [DATE]"
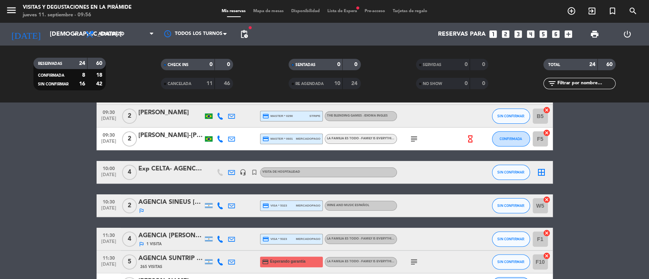
click at [157, 203] on div "AGENCIA SINEUS [PERSON_NAME]" at bounding box center [170, 203] width 65 height 10
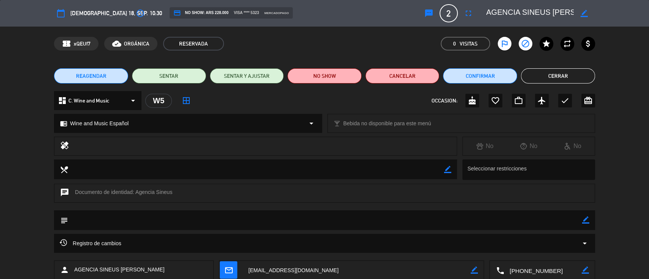
click at [584, 14] on icon "border_color" at bounding box center [583, 13] width 7 height 7
drag, startPoint x: 541, startPoint y: 11, endPoint x: 585, endPoint y: 11, distance: 44.1
click at [585, 11] on div at bounding box center [538, 13] width 114 height 14
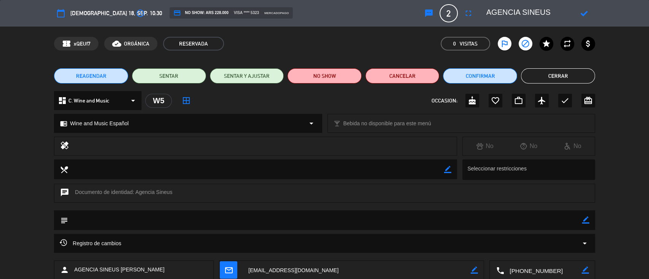
paste textarea ": [PERSON_NAME] X2"
drag, startPoint x: 565, startPoint y: 10, endPoint x: 587, endPoint y: 10, distance: 22.0
click at [587, 10] on div at bounding box center [538, 13] width 114 height 14
click at [583, 11] on icon at bounding box center [583, 13] width 7 height 7
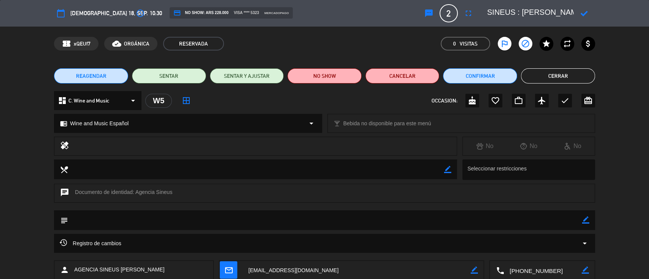
scroll to position [0, 33]
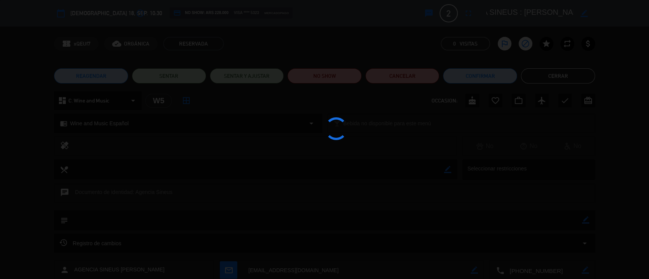
type textarea "AGENCIA SINEUS : [PERSON_NAME]"
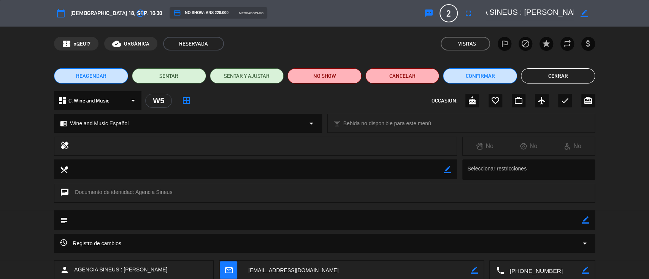
click at [521, 75] on button "Cerrar" at bounding box center [558, 75] width 74 height 15
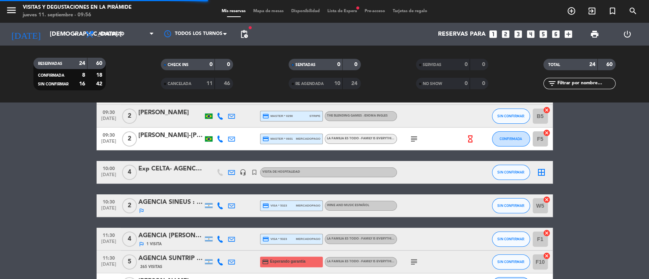
scroll to position [152, 0]
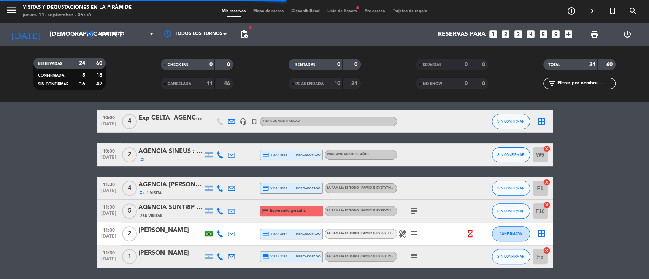
click at [176, 183] on div "AGENCIA [PERSON_NAME] [PERSON_NAME]" at bounding box center [170, 185] width 65 height 10
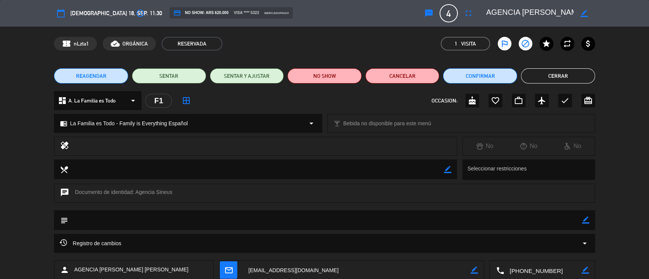
click at [583, 14] on icon "border_color" at bounding box center [583, 13] width 7 height 7
drag, startPoint x: 539, startPoint y: 14, endPoint x: 588, endPoint y: 14, distance: 49.0
click at [588, 14] on div at bounding box center [538, 13] width 114 height 14
drag, startPoint x: 526, startPoint y: 9, endPoint x: 572, endPoint y: 13, distance: 45.8
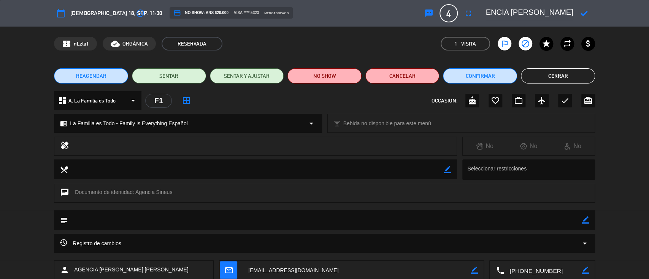
click at [572, 13] on textarea at bounding box center [529, 13] width 87 height 14
paste textarea "PASA A NOMBRE DE: [PERSON_NAME] X4"
click at [526, 11] on textarea at bounding box center [529, 13] width 87 height 14
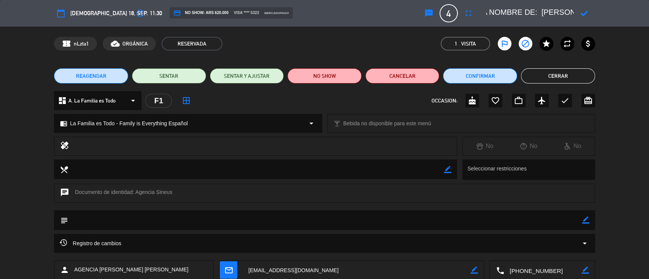
scroll to position [0, 76]
drag, startPoint x: 553, startPoint y: 10, endPoint x: 509, endPoint y: 9, distance: 44.1
click at [509, 9] on textarea at bounding box center [529, 13] width 87 height 14
drag, startPoint x: 510, startPoint y: 12, endPoint x: 525, endPoint y: 11, distance: 14.8
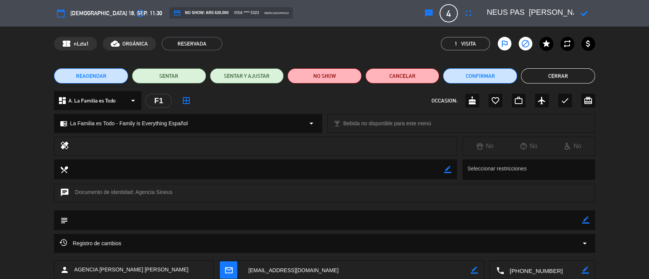
click at [525, 11] on textarea at bounding box center [529, 13] width 87 height 14
type textarea "AGENCIA [PERSON_NAME] [PERSON_NAME] X4"
click at [583, 13] on icon at bounding box center [583, 13] width 7 height 7
click at [543, 78] on button "Cerrar" at bounding box center [558, 75] width 74 height 15
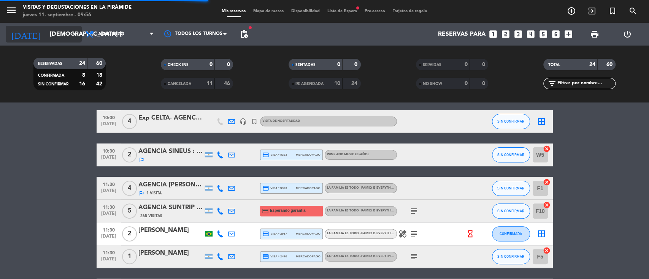
click at [62, 34] on input "[DEMOGRAPHIC_DATA] [DATE]" at bounding box center [86, 34] width 80 height 15
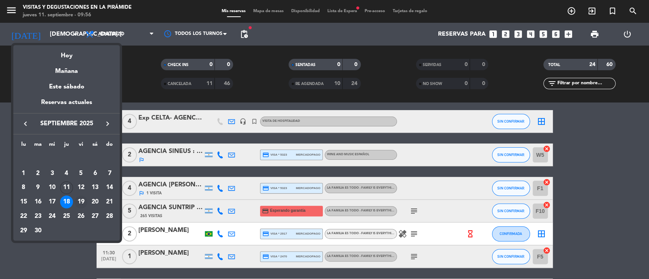
click at [87, 203] on td "19" at bounding box center [81, 202] width 14 height 14
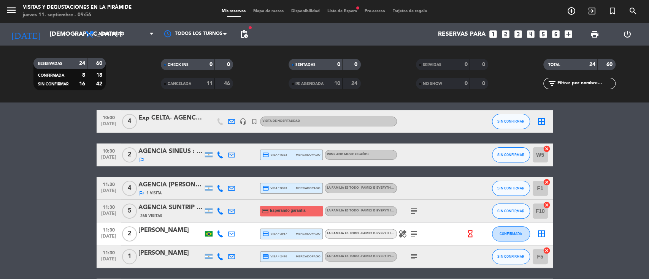
type input "vie. [DATE]"
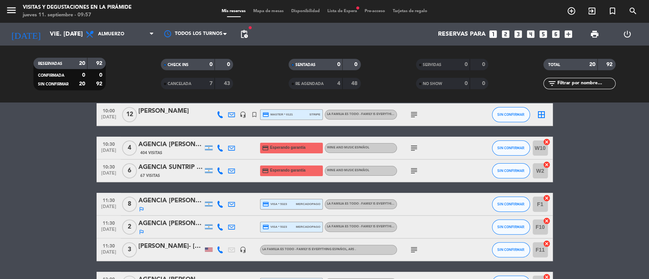
scroll to position [152, 0]
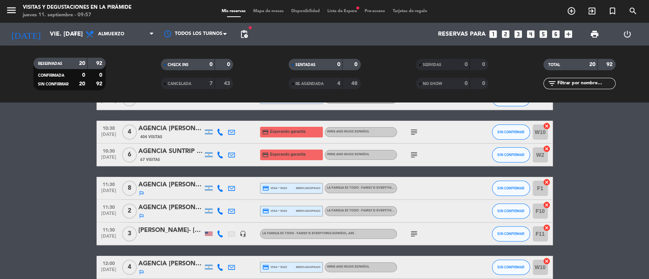
click at [160, 186] on div "AGENCIA [PERSON_NAME]" at bounding box center [170, 185] width 65 height 10
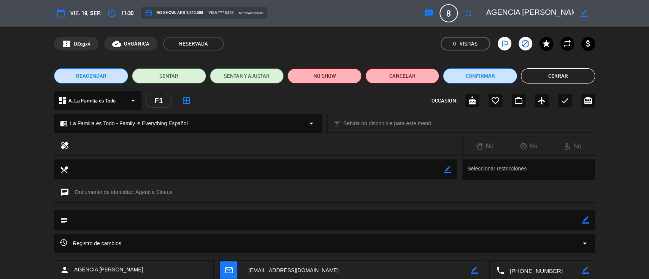
click at [541, 73] on button "Cerrar" at bounding box center [558, 75] width 74 height 15
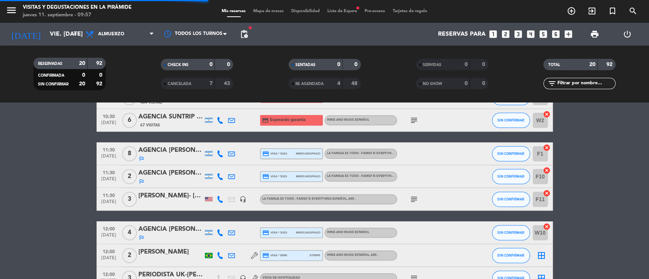
scroll to position [203, 0]
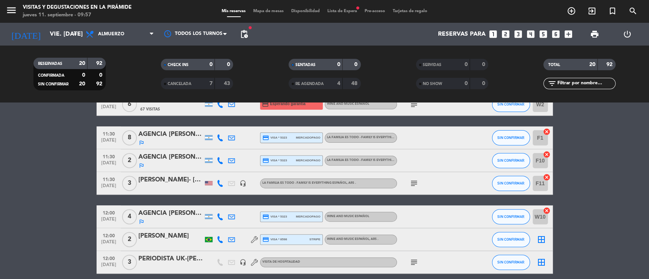
click at [170, 215] on div "AGENCIA [PERSON_NAME]" at bounding box center [170, 214] width 65 height 10
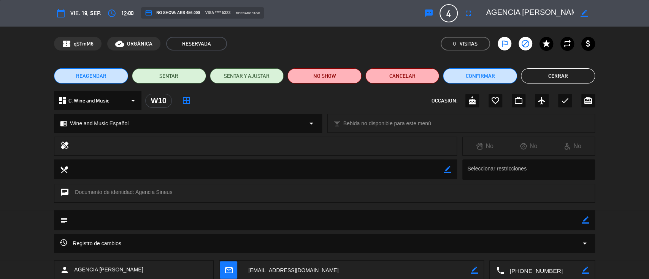
click at [583, 12] on icon "border_color" at bounding box center [583, 13] width 7 height 7
drag, startPoint x: 538, startPoint y: 13, endPoint x: 581, endPoint y: 14, distance: 43.4
click at [581, 14] on div at bounding box center [538, 13] width 114 height 14
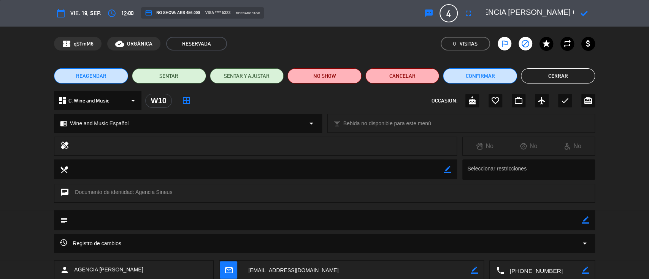
drag, startPoint x: 540, startPoint y: 11, endPoint x: 602, endPoint y: 13, distance: 62.7
click at [609, 14] on div "calendar_today vie. 19, sep. access_time 12:00 credit_card NO SHOW: ARS 456.000…" at bounding box center [324, 13] width 649 height 27
paste textarea "[PERSON_NAME] X4"
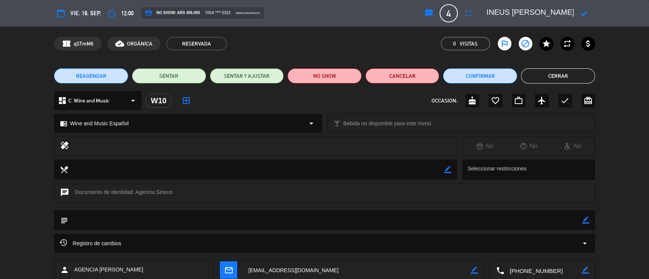
drag, startPoint x: 562, startPoint y: 11, endPoint x: 582, endPoint y: 14, distance: 20.9
click at [582, 14] on div at bounding box center [538, 13] width 114 height 14
type textarea "AGENCIA SINEUS [PERSON_NAME]"
click at [582, 11] on icon at bounding box center [583, 13] width 7 height 7
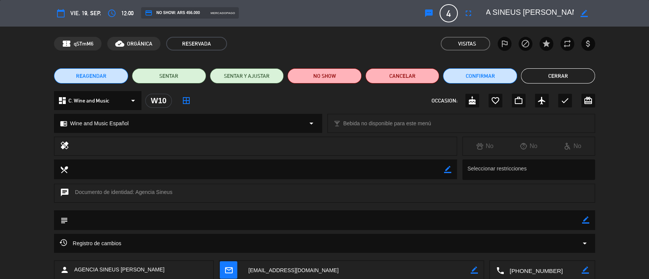
click at [526, 75] on button "Cerrar" at bounding box center [558, 75] width 74 height 15
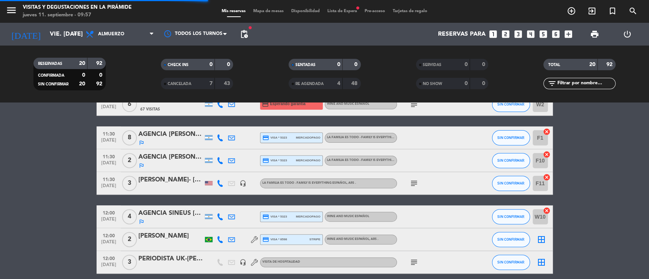
click at [163, 140] on div "outlined_flag" at bounding box center [170, 143] width 65 height 6
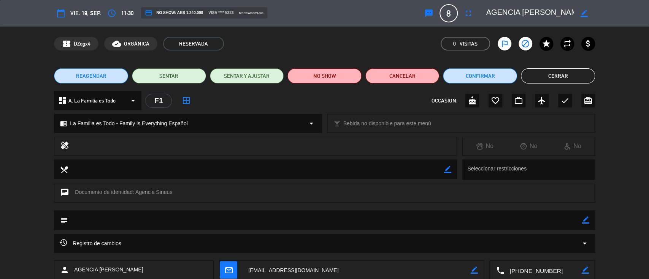
click at [537, 72] on button "Cerrar" at bounding box center [558, 75] width 74 height 15
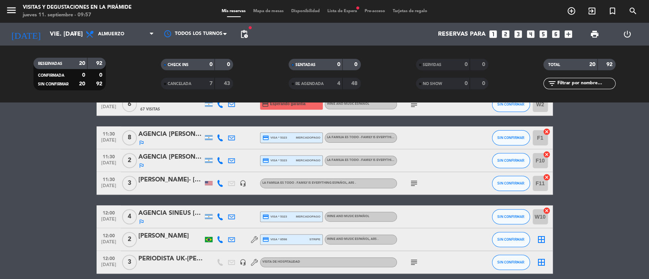
click at [246, 34] on span "pending_actions" at bounding box center [243, 34] width 9 height 9
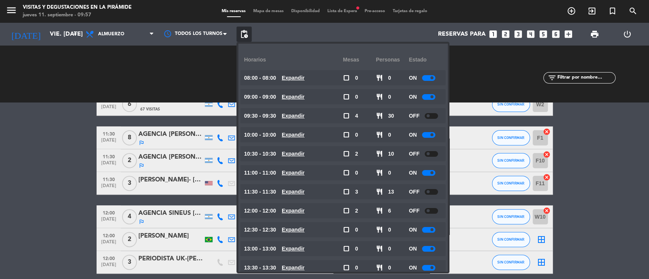
click at [179, 151] on div "11:30 [DATE] 2 AGENCIA [PERSON_NAME] [PERSON_NAME] outlined_flag credit_card vi…" at bounding box center [325, 160] width 456 height 23
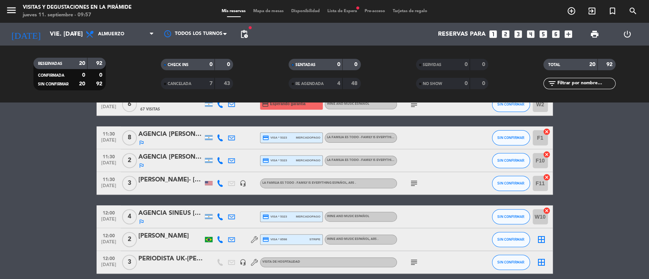
click at [179, 157] on div "AGENCIA [PERSON_NAME] [PERSON_NAME]" at bounding box center [170, 157] width 65 height 10
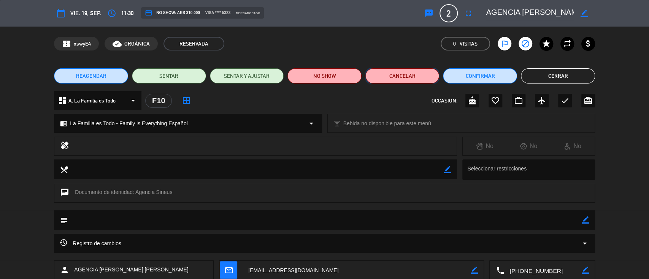
click at [409, 79] on button "Cancelar" at bounding box center [402, 75] width 74 height 15
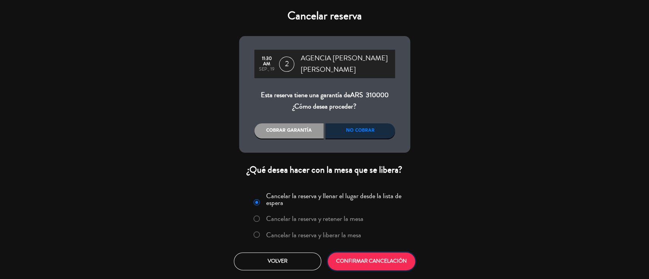
drag, startPoint x: 374, startPoint y: 262, endPoint x: 376, endPoint y: 255, distance: 7.1
click at [374, 263] on button "CONFIRMAR CANCELACIÓN" at bounding box center [371, 262] width 87 height 18
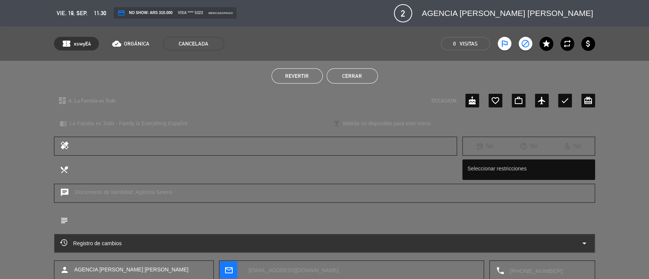
click at [363, 74] on button "Cerrar" at bounding box center [351, 75] width 51 height 15
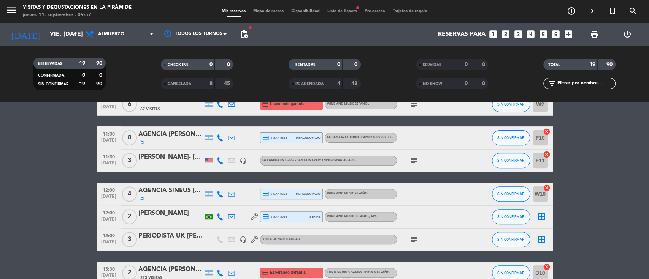
click at [176, 137] on div "AGENCIA [PERSON_NAME]" at bounding box center [170, 135] width 65 height 10
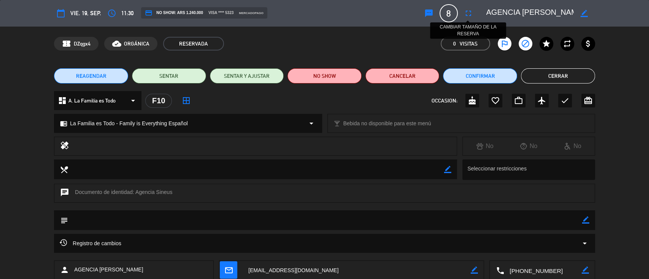
click at [469, 13] on icon "fullscreen" at bounding box center [468, 13] width 9 height 9
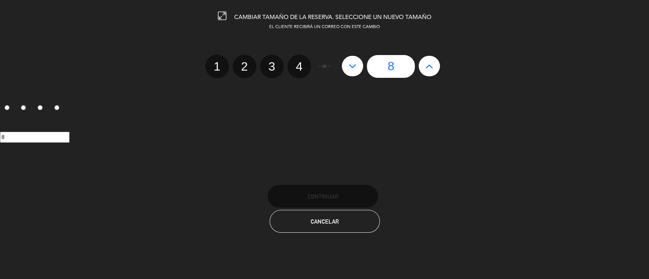
click at [430, 65] on icon at bounding box center [429, 66] width 8 height 12
type input "9"
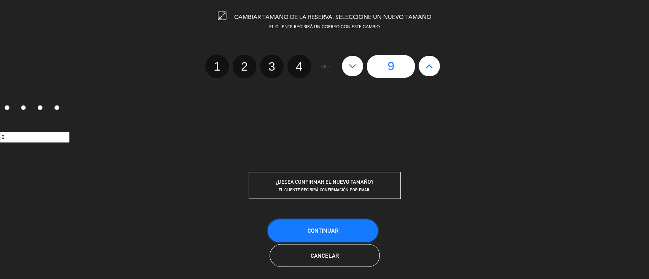
click at [352, 226] on button "Continuar" at bounding box center [323, 231] width 110 height 23
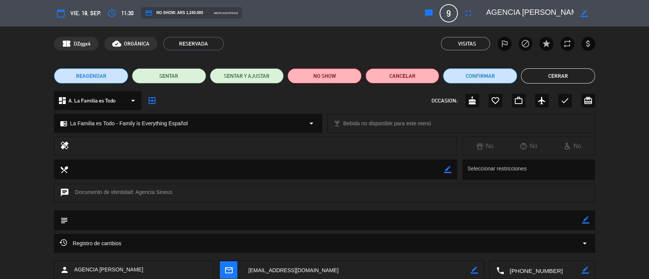
click at [561, 76] on button "Cerrar" at bounding box center [558, 75] width 74 height 15
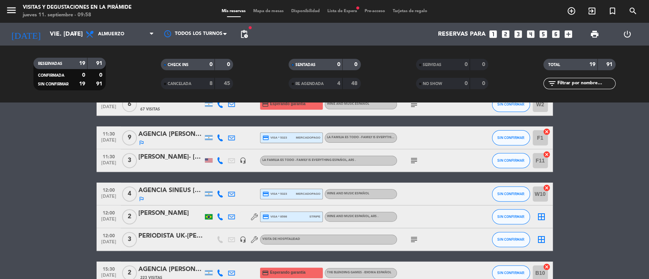
click at [548, 154] on icon "cancel" at bounding box center [547, 155] width 8 height 8
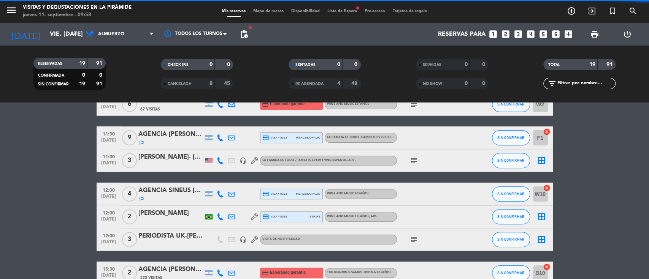
click at [541, 161] on icon "border_all" at bounding box center [541, 160] width 9 height 9
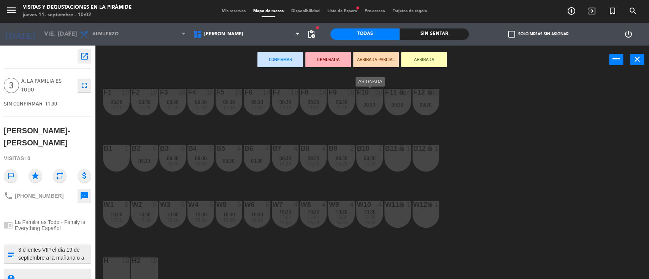
click at [372, 110] on div "F10 18 09:30" at bounding box center [369, 102] width 27 height 27
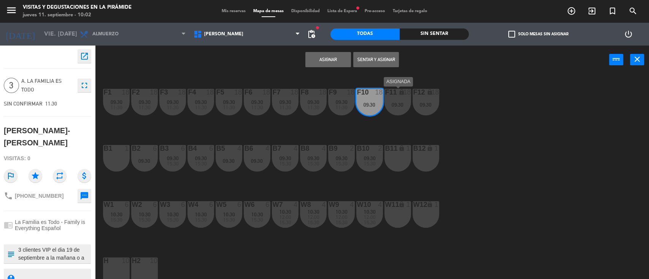
click at [398, 106] on div "09:30" at bounding box center [397, 104] width 27 height 5
click at [422, 101] on div "F12 lock 18 09:30" at bounding box center [425, 102] width 27 height 27
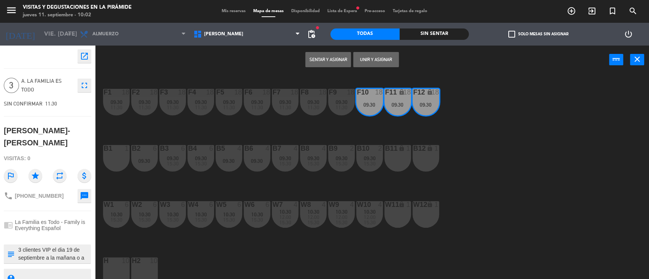
click at [371, 56] on button "Unir y asignar" at bounding box center [376, 59] width 46 height 15
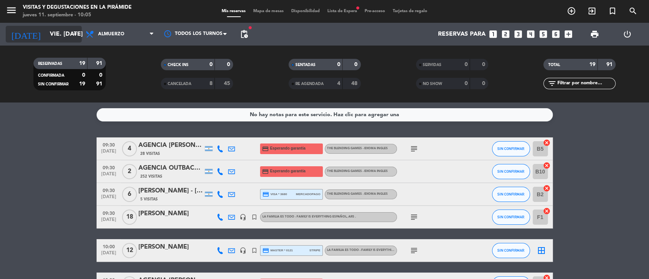
click at [58, 35] on input "vie. [DATE]" at bounding box center [86, 34] width 80 height 15
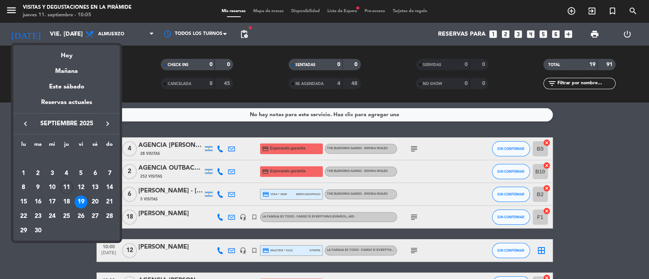
click at [70, 198] on div "18" at bounding box center [66, 202] width 13 height 13
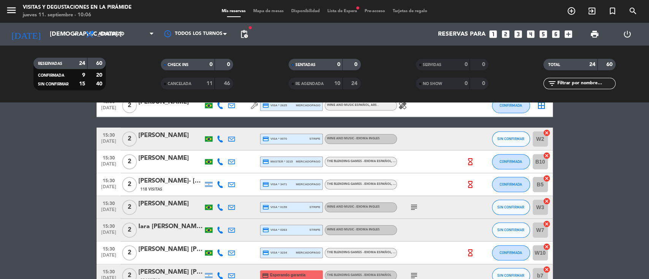
scroll to position [507, 0]
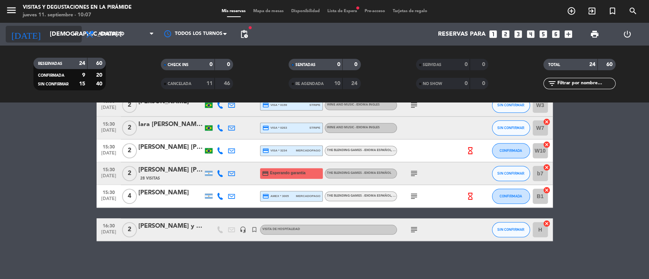
click at [46, 35] on input "[DEMOGRAPHIC_DATA] [DATE]" at bounding box center [86, 34] width 80 height 15
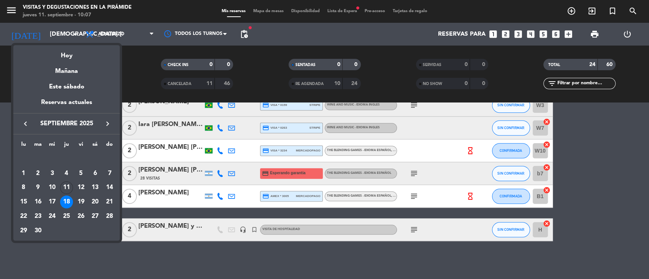
drag, startPoint x: 22, startPoint y: 203, endPoint x: 16, endPoint y: 196, distance: 8.9
click at [22, 203] on div "15" at bounding box center [23, 202] width 13 height 13
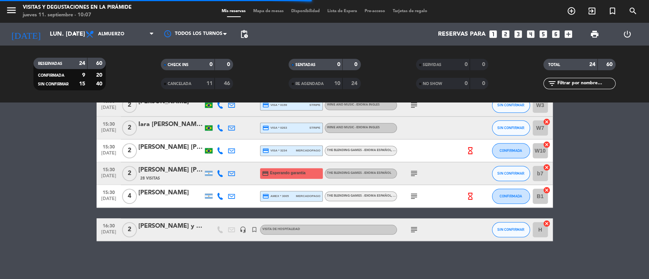
scroll to position [0, 0]
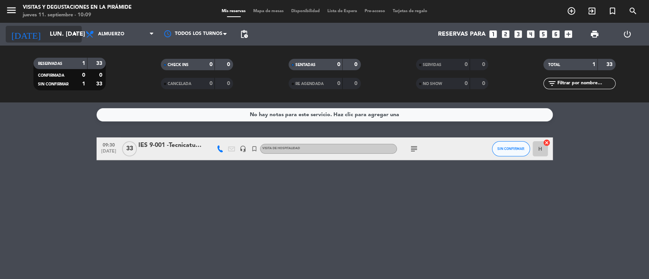
click at [49, 31] on input "lun. [DATE]" at bounding box center [86, 34] width 80 height 15
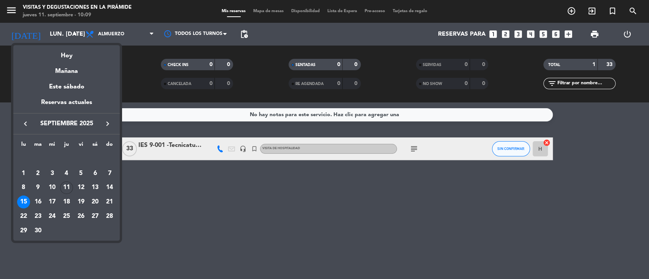
drag, startPoint x: 66, startPoint y: 72, endPoint x: 70, endPoint y: 62, distance: 10.2
click at [66, 71] on div "Mañana" at bounding box center [66, 69] width 106 height 16
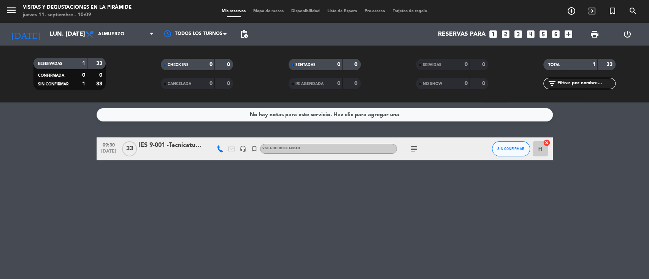
type input "vie. [DATE]"
click at [588, 82] on input "text" at bounding box center [585, 83] width 59 height 8
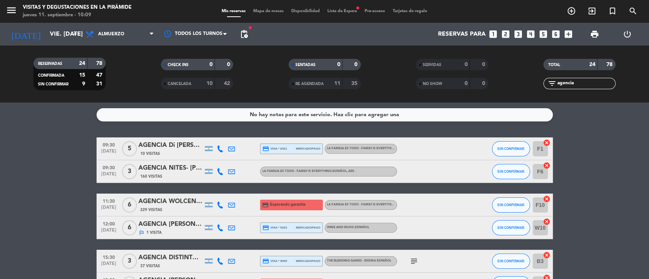
click at [168, 145] on div "AGENCIA Di [PERSON_NAME]- [PERSON_NAME]" at bounding box center [170, 146] width 65 height 10
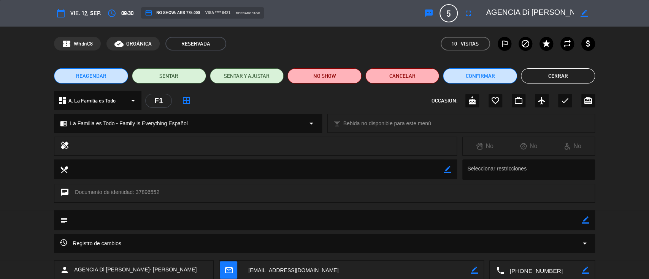
scroll to position [51, 0]
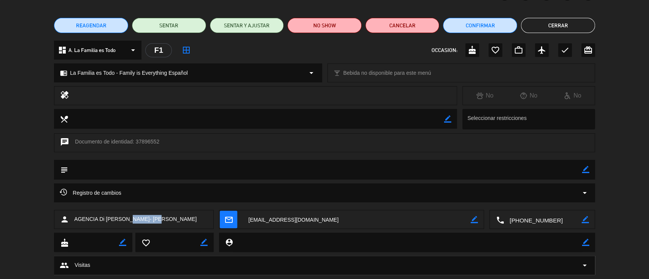
drag, startPoint x: 161, startPoint y: 223, endPoint x: 124, endPoint y: 220, distance: 37.0
click at [124, 220] on div "person AGENCIA Di [PERSON_NAME]- [PERSON_NAME]" at bounding box center [134, 219] width 160 height 19
copy span "[PERSON_NAME]"
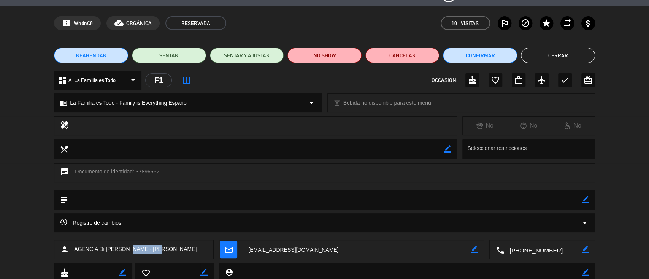
scroll to position [0, 0]
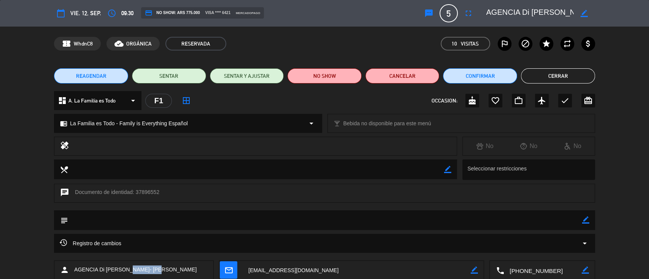
click at [527, 74] on button "Cerrar" at bounding box center [558, 75] width 74 height 15
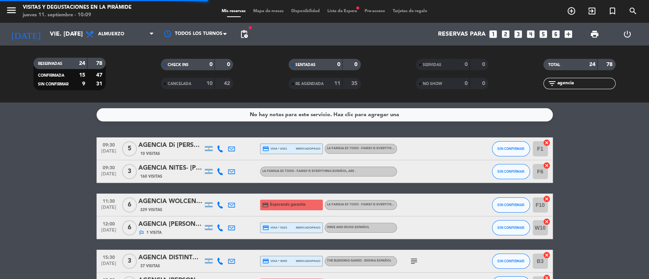
click at [154, 172] on div "AGENCIA NITES- [PERSON_NAME]" at bounding box center [170, 168] width 65 height 10
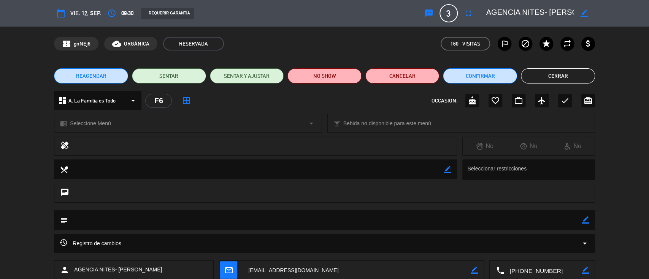
scroll to position [51, 0]
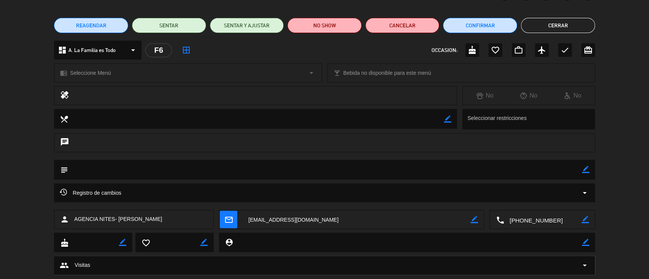
drag, startPoint x: 201, startPoint y: 220, endPoint x: 116, endPoint y: 219, distance: 85.1
click at [114, 219] on div "person AGENCIA NITES- [PERSON_NAME]" at bounding box center [134, 219] width 160 height 19
copy span "- [PERSON_NAME]"
click at [561, 22] on button "Cerrar" at bounding box center [558, 25] width 74 height 15
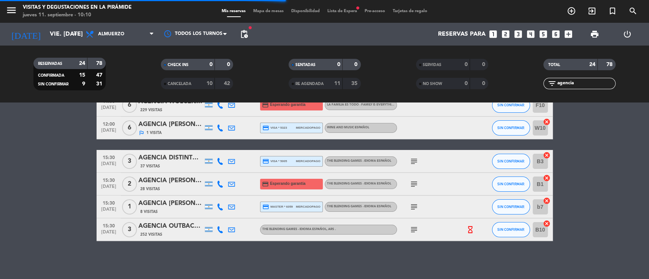
scroll to position [49, 0]
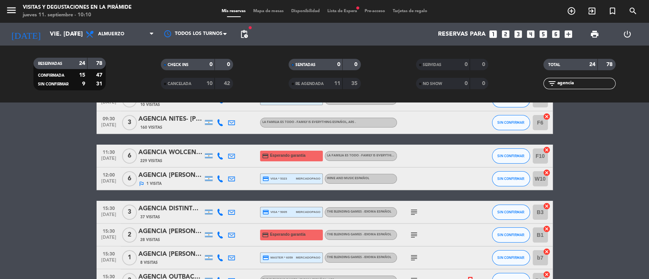
click at [175, 154] on div "AGENCIA WOLCEN viajes PBR [PERSON_NAME]" at bounding box center [170, 153] width 65 height 10
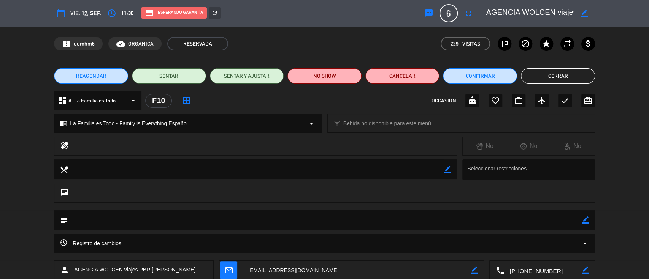
drag, startPoint x: 198, startPoint y: 272, endPoint x: 150, endPoint y: 271, distance: 48.3
click at [150, 271] on div "person AGENCIA WOLCEN viajes PBR [PERSON_NAME]" at bounding box center [134, 270] width 160 height 19
copy span "[PERSON_NAME]"
click at [539, 79] on button "Cerrar" at bounding box center [558, 75] width 74 height 15
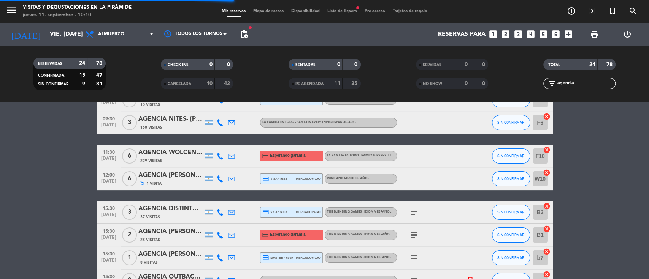
click at [180, 178] on div "AGENCIA [PERSON_NAME] [PERSON_NAME] X4 - [PERSON_NAME] X2" at bounding box center [170, 176] width 65 height 10
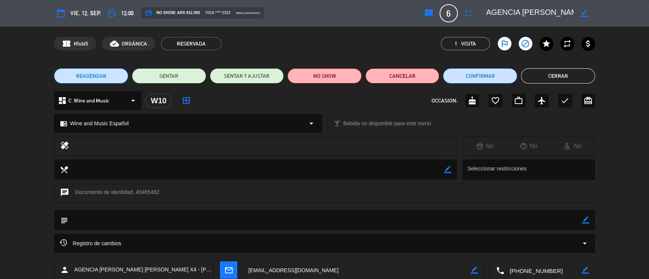
click at [582, 14] on icon "border_color" at bounding box center [583, 13] width 7 height 7
drag, startPoint x: 571, startPoint y: 9, endPoint x: 553, endPoint y: 8, distance: 17.5
click at [553, 8] on textarea at bounding box center [529, 13] width 87 height 14
drag, startPoint x: 586, startPoint y: 11, endPoint x: 567, endPoint y: 10, distance: 18.2
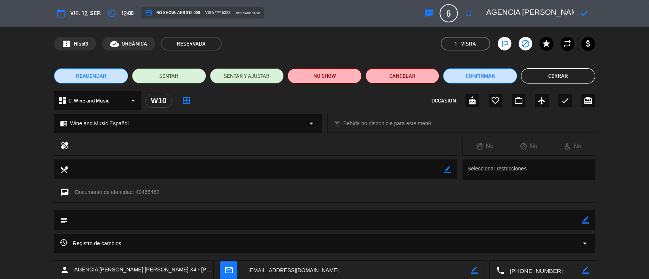
click at [585, 11] on icon at bounding box center [583, 13] width 7 height 7
click at [537, 76] on button "Cerrar" at bounding box center [558, 75] width 74 height 15
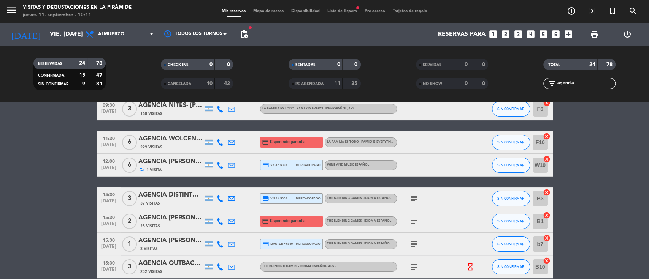
scroll to position [49, 0]
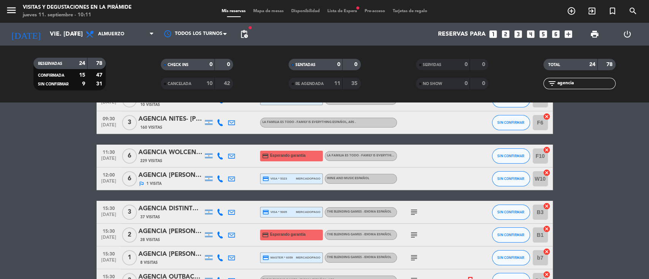
click at [179, 211] on div "AGENCIA DISTINTOS [PERSON_NAME] X 3" at bounding box center [170, 209] width 65 height 10
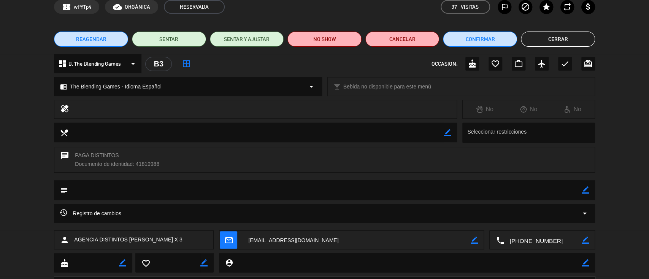
scroll to position [51, 0]
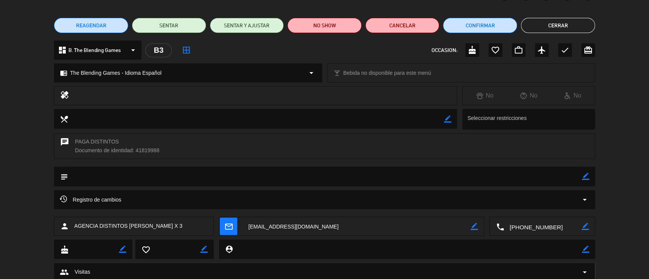
drag, startPoint x: 130, startPoint y: 225, endPoint x: 207, endPoint y: 226, distance: 76.8
click at [213, 223] on div "person AGENCIA DISTINTOS [PERSON_NAME] X 3 mail_outline border_color local_phon…" at bounding box center [324, 226] width 541 height 19
copy span "[PERSON_NAME] X 3"
click at [544, 27] on button "Cerrar" at bounding box center [558, 25] width 74 height 15
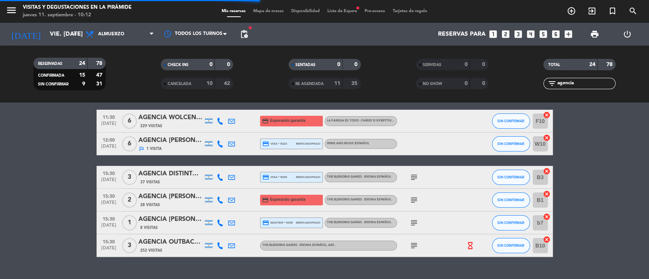
scroll to position [100, 0]
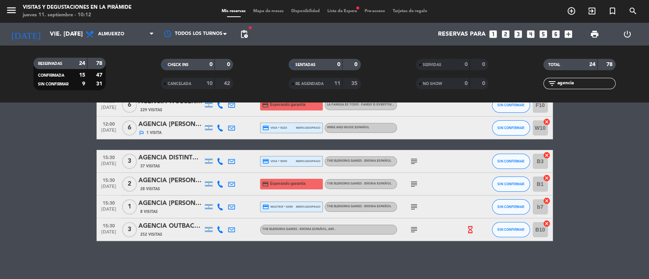
click at [230, 184] on icon at bounding box center [231, 184] width 7 height 7
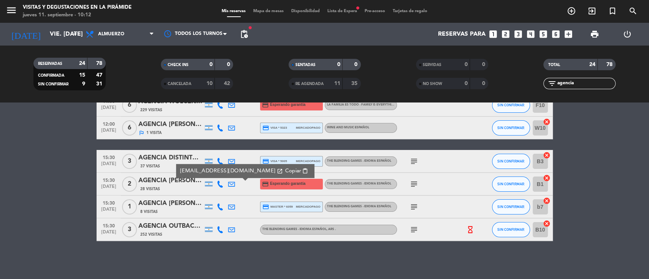
click at [180, 181] on div "AGENCIA [PERSON_NAME] WINE CAMP Admardo [PERSON_NAME] [PERSON_NAME]" at bounding box center [170, 181] width 65 height 10
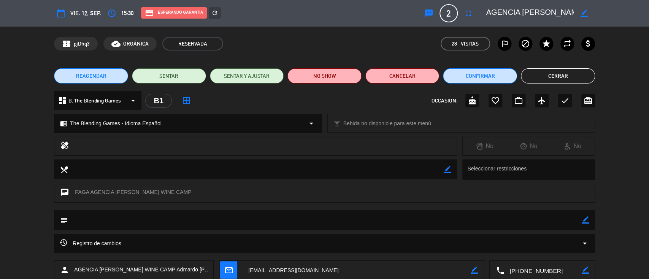
click at [583, 14] on icon "border_color" at bounding box center [583, 13] width 7 height 7
click at [545, 13] on textarea at bounding box center [529, 13] width 87 height 14
drag, startPoint x: 572, startPoint y: 13, endPoint x: 519, endPoint y: 12, distance: 53.2
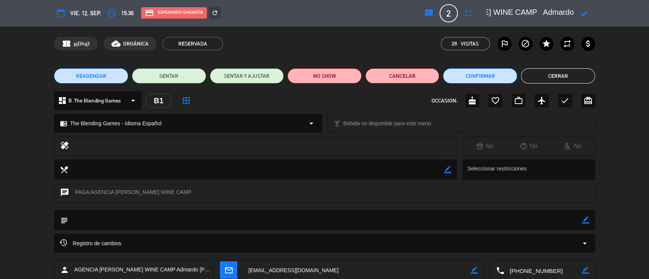
click at [519, 12] on textarea at bounding box center [529, 13] width 87 height 14
click at [547, 75] on button "Cerrar" at bounding box center [558, 75] width 74 height 15
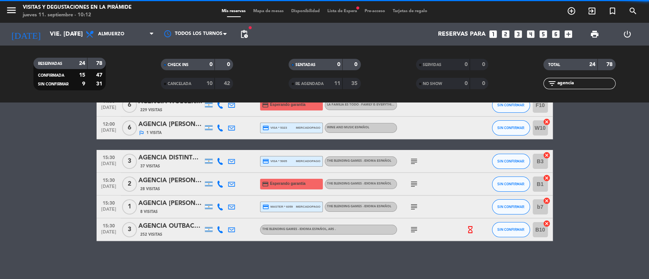
click at [231, 206] on icon at bounding box center [231, 207] width 7 height 7
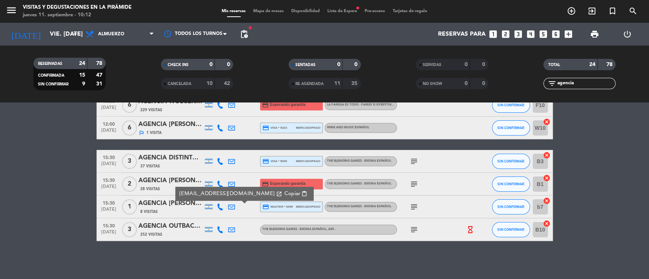
click at [182, 207] on div "AGENCIA [PERSON_NAME] WINE CAMP [PERSON_NAME]" at bounding box center [170, 204] width 65 height 10
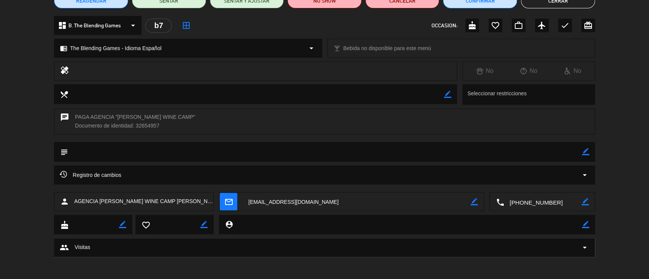
scroll to position [76, 0]
drag, startPoint x: 193, startPoint y: 203, endPoint x: 162, endPoint y: 203, distance: 31.9
click at [158, 202] on div "person AGENCIA [PERSON_NAME] WINE CAMP [PERSON_NAME]" at bounding box center [134, 201] width 160 height 19
copy span "[PERSON_NAME]"
click at [574, 6] on button "Cerrar" at bounding box center [558, 0] width 74 height 15
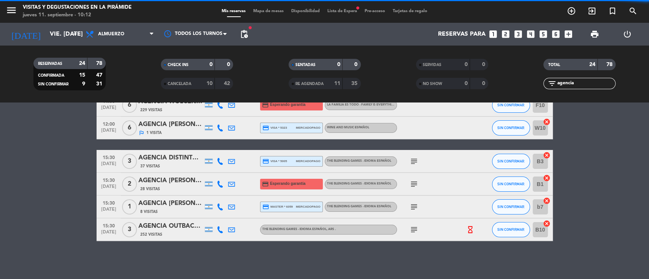
click at [231, 230] on icon at bounding box center [231, 230] width 7 height 7
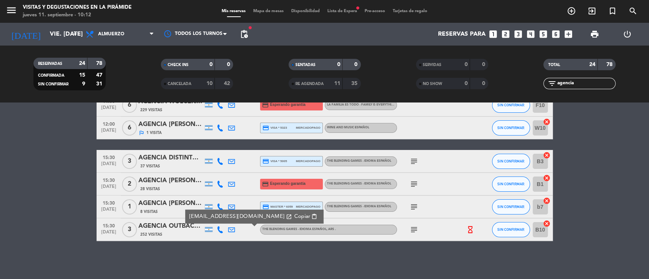
click at [189, 229] on div "AGENCIA OUTBACK- [PERSON_NAME]" at bounding box center [170, 227] width 65 height 10
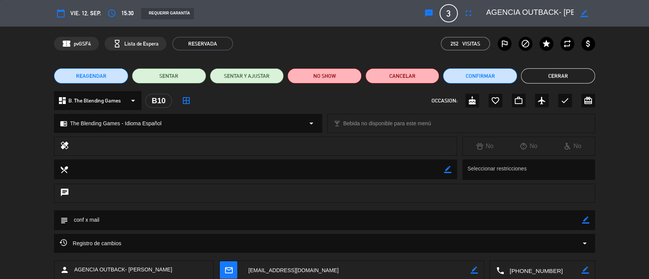
drag, startPoint x: 189, startPoint y: 274, endPoint x: 128, endPoint y: 269, distance: 60.2
click at [128, 269] on div "person AGENCIA OUTBACK- [PERSON_NAME]" at bounding box center [134, 270] width 160 height 19
copy span "[PERSON_NAME]"
click at [522, 78] on button "Cerrar" at bounding box center [558, 75] width 74 height 15
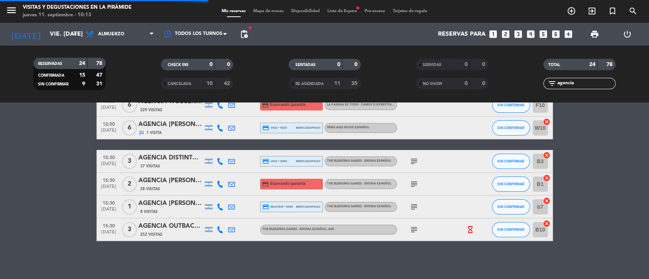
click at [593, 86] on input "agencia" at bounding box center [585, 83] width 59 height 8
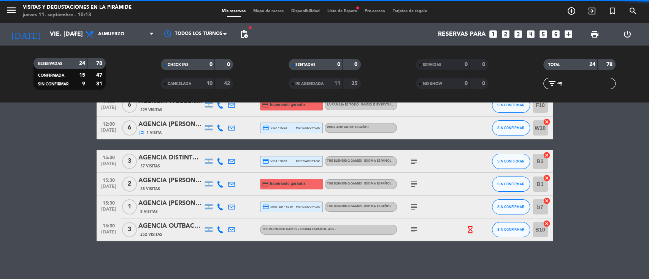
type input "a"
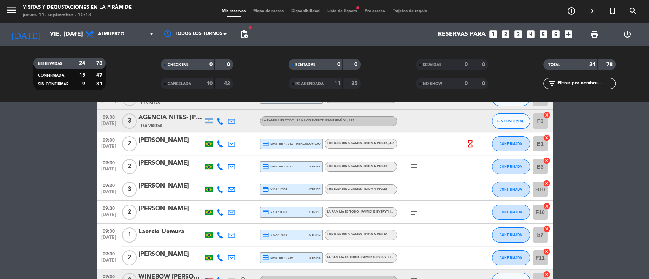
scroll to position [0, 0]
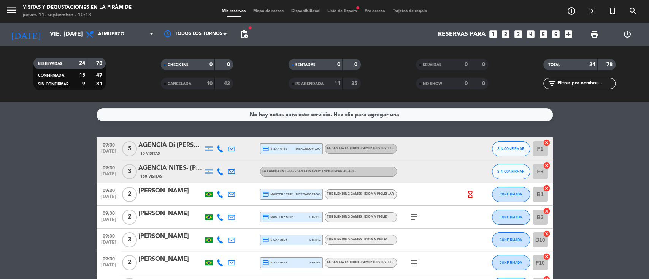
click at [221, 193] on icon at bounding box center [220, 194] width 7 height 7
click at [216, 177] on div "[PHONE_NUMBER]" at bounding box center [222, 174] width 50 height 8
drag, startPoint x: 213, startPoint y: 179, endPoint x: 204, endPoint y: 106, distance: 73.1
click at [212, 179] on span "Copiar" at bounding box center [212, 182] width 16 height 8
click at [217, 219] on icon at bounding box center [220, 217] width 7 height 7
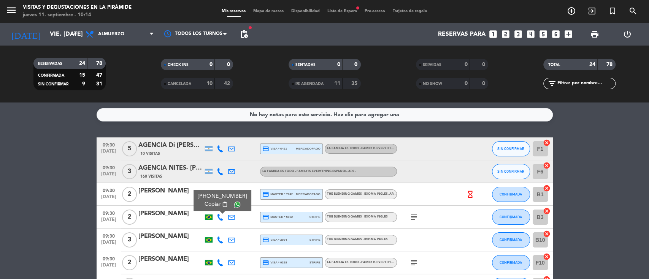
click at [210, 197] on div "[PHONE_NUMBER]" at bounding box center [222, 197] width 50 height 8
click at [209, 207] on span "Copiar" at bounding box center [212, 205] width 16 height 8
click at [220, 238] on icon at bounding box center [220, 240] width 7 height 7
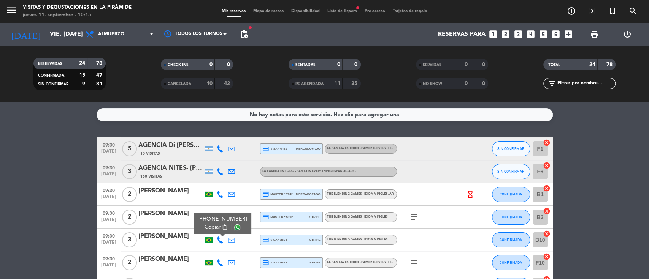
click at [211, 229] on span "Copiar" at bounding box center [212, 227] width 16 height 8
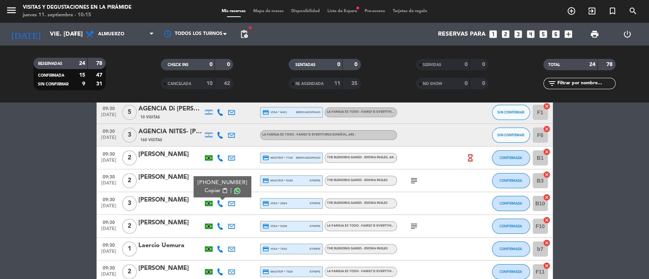
scroll to position [51, 0]
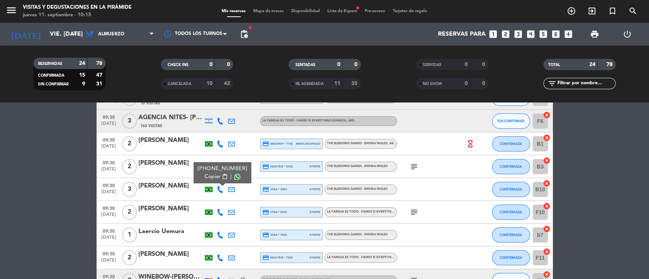
click at [220, 212] on icon at bounding box center [220, 212] width 7 height 7
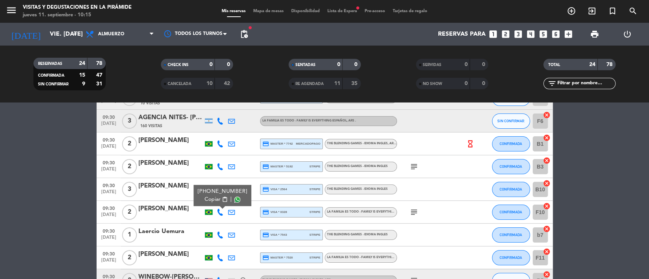
click at [206, 201] on span "Copiar" at bounding box center [212, 200] width 16 height 8
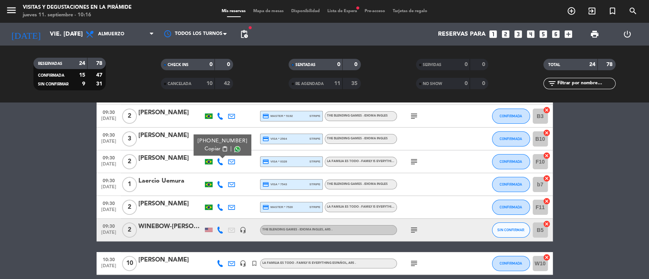
click at [218, 184] on icon at bounding box center [220, 184] width 7 height 7
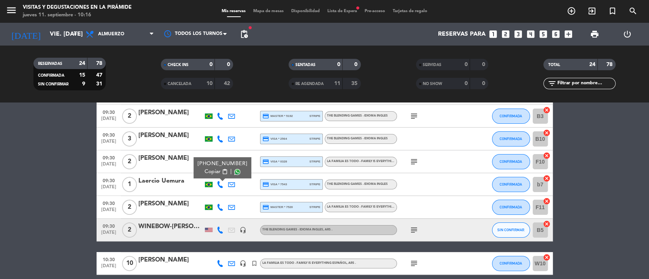
click at [210, 173] on span "Copiar" at bounding box center [212, 172] width 16 height 8
click at [217, 205] on icon at bounding box center [220, 207] width 7 height 7
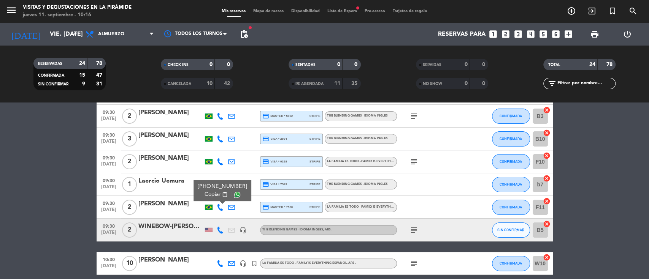
click at [206, 195] on span "Copiar" at bounding box center [212, 195] width 16 height 8
click at [218, 230] on icon at bounding box center [220, 230] width 7 height 7
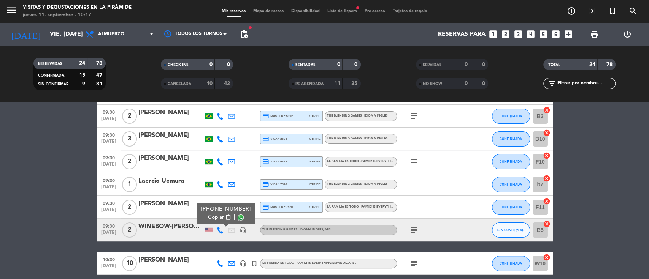
click at [210, 215] on span "Copiar" at bounding box center [216, 218] width 16 height 8
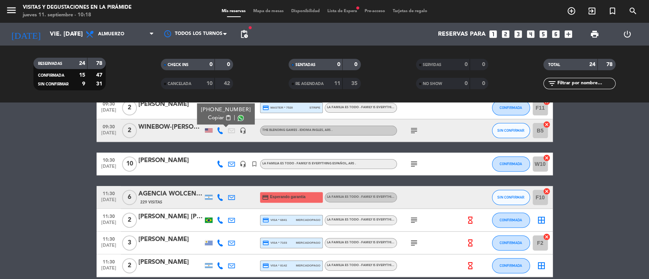
scroll to position [203, 0]
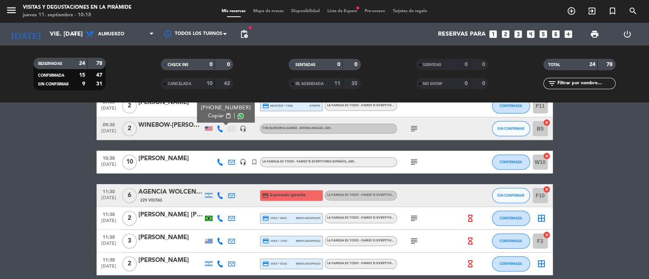
click at [221, 162] on icon at bounding box center [220, 162] width 7 height 7
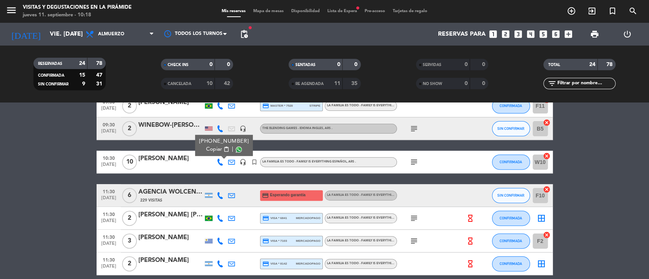
click at [214, 150] on span "Copiar" at bounding box center [214, 150] width 16 height 8
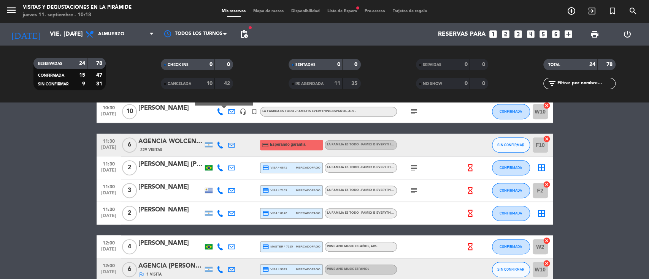
click at [219, 166] on icon at bounding box center [220, 168] width 7 height 7
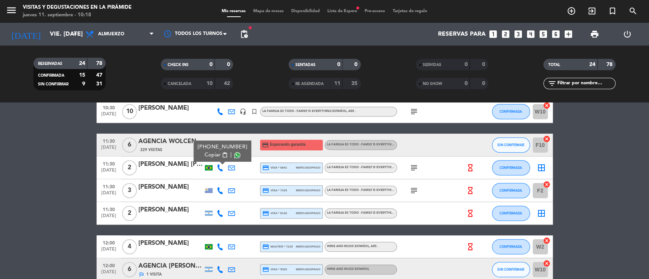
click at [214, 154] on span "Copiar" at bounding box center [212, 155] width 16 height 8
click at [218, 190] on icon at bounding box center [220, 190] width 7 height 7
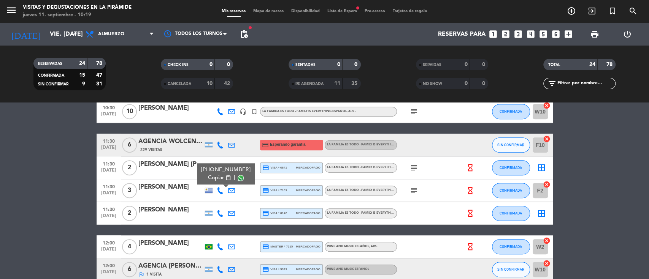
click at [211, 174] on span "Copiar" at bounding box center [216, 178] width 16 height 8
click at [219, 211] on icon at bounding box center [220, 213] width 7 height 7
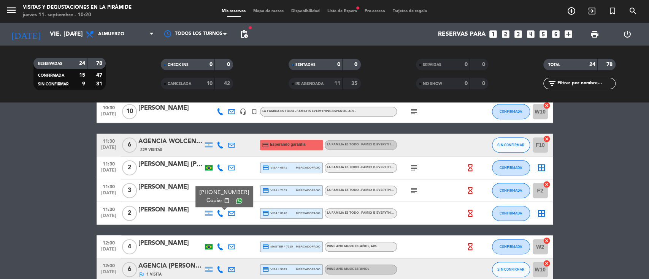
click at [212, 201] on span "Copiar" at bounding box center [214, 201] width 16 height 8
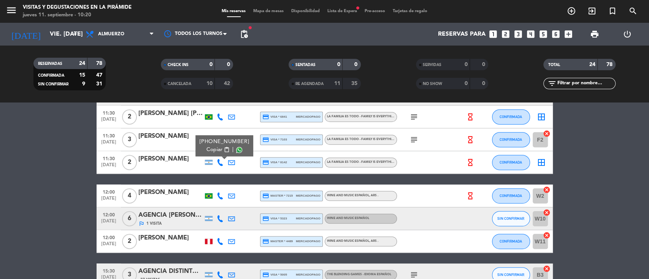
scroll to position [355, 0]
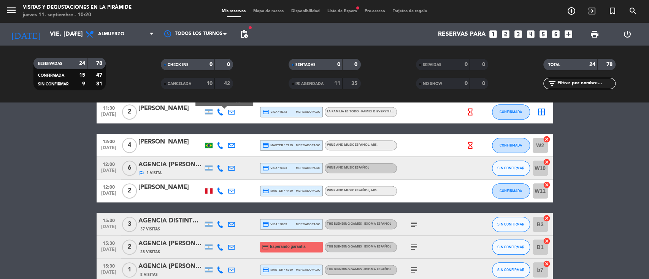
click at [221, 147] on icon at bounding box center [220, 145] width 7 height 7
click at [209, 132] on span "Copiar" at bounding box center [212, 133] width 16 height 8
click at [215, 190] on div at bounding box center [219, 191] width 11 height 22
click at [218, 190] on icon at bounding box center [220, 191] width 7 height 7
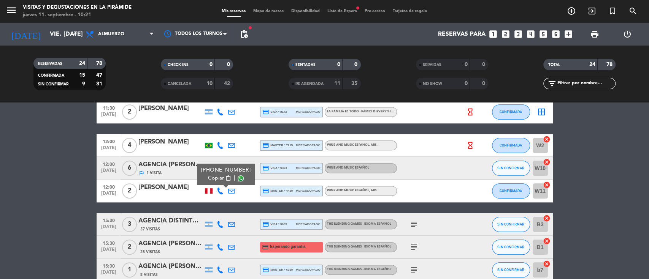
click at [212, 179] on span "Copiar" at bounding box center [216, 178] width 16 height 8
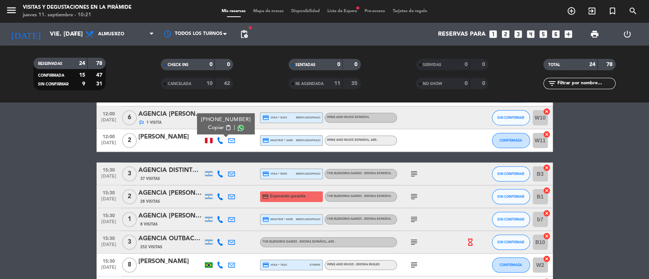
scroll to position [456, 0]
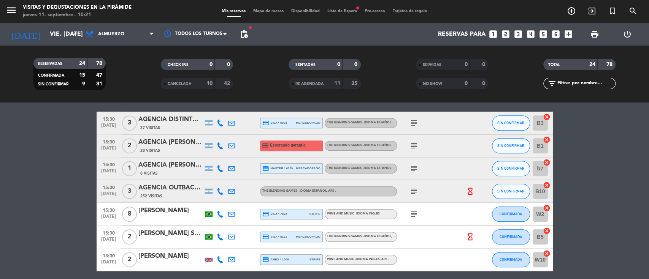
click at [219, 212] on icon at bounding box center [220, 214] width 7 height 7
click at [210, 201] on span "Copiar" at bounding box center [212, 202] width 16 height 8
click at [219, 258] on icon at bounding box center [220, 260] width 7 height 7
click at [213, 247] on span "Copiar" at bounding box center [214, 247] width 16 height 8
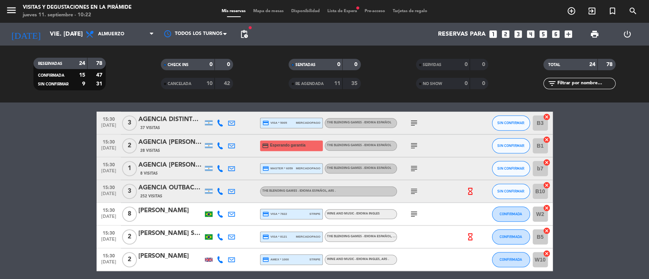
click at [220, 232] on div at bounding box center [219, 237] width 11 height 22
click at [220, 236] on icon at bounding box center [220, 237] width 7 height 7
click at [212, 220] on span "Copiar" at bounding box center [212, 224] width 16 height 8
click at [220, 258] on icon at bounding box center [220, 260] width 7 height 7
click at [211, 244] on span "Copiar" at bounding box center [214, 247] width 16 height 8
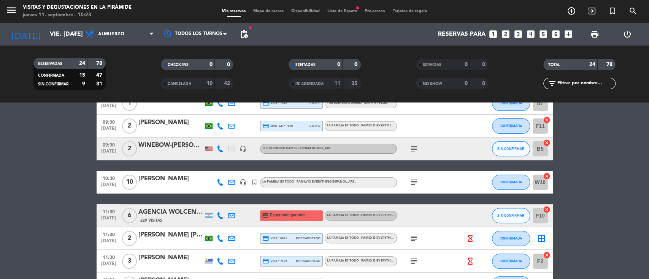
scroll to position [0, 0]
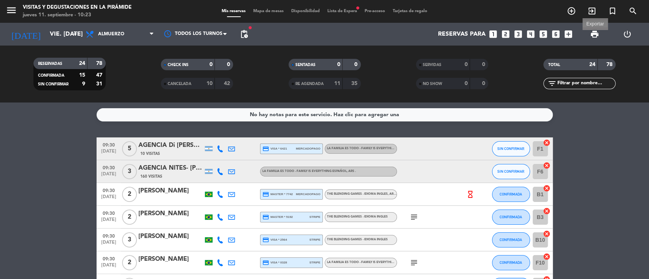
click at [591, 33] on span "print" at bounding box center [594, 34] width 9 height 9
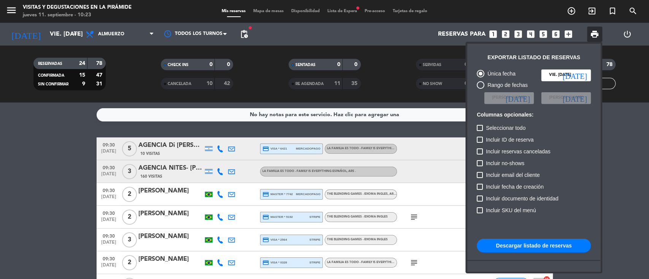
click at [511, 244] on button "Descargar listado de reservas" at bounding box center [534, 246] width 114 height 14
